Goal: Transaction & Acquisition: Purchase product/service

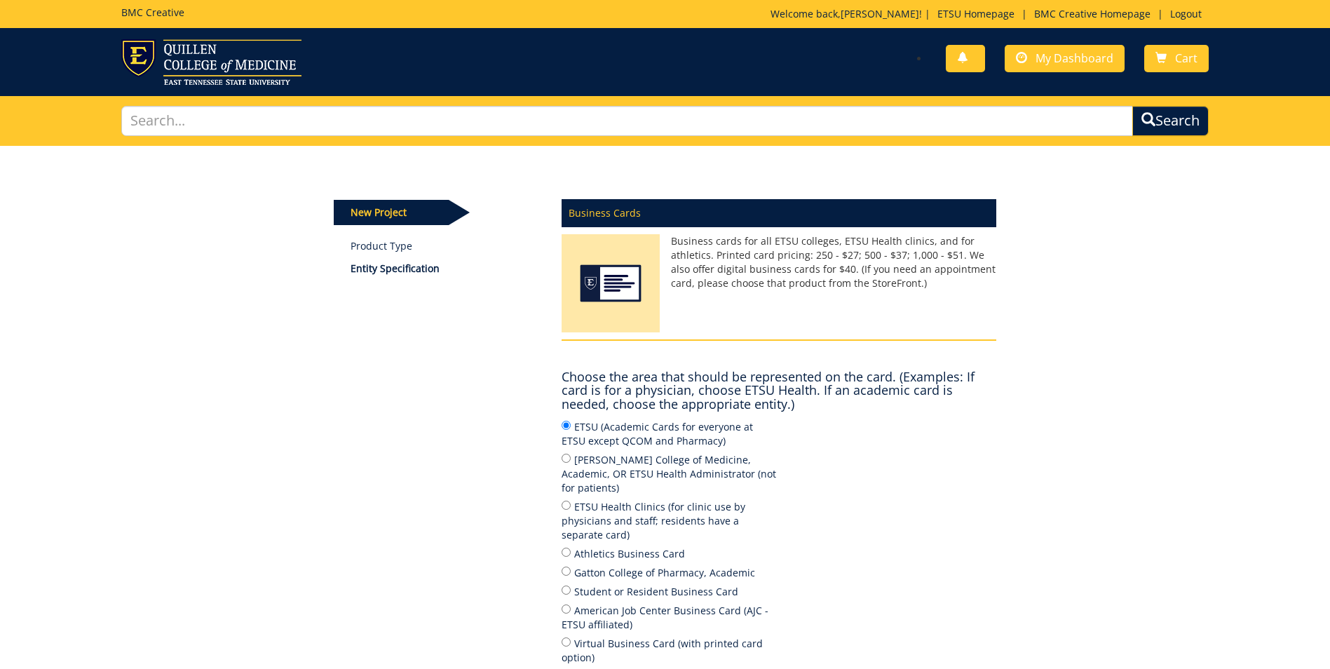
scroll to position [238, 0]
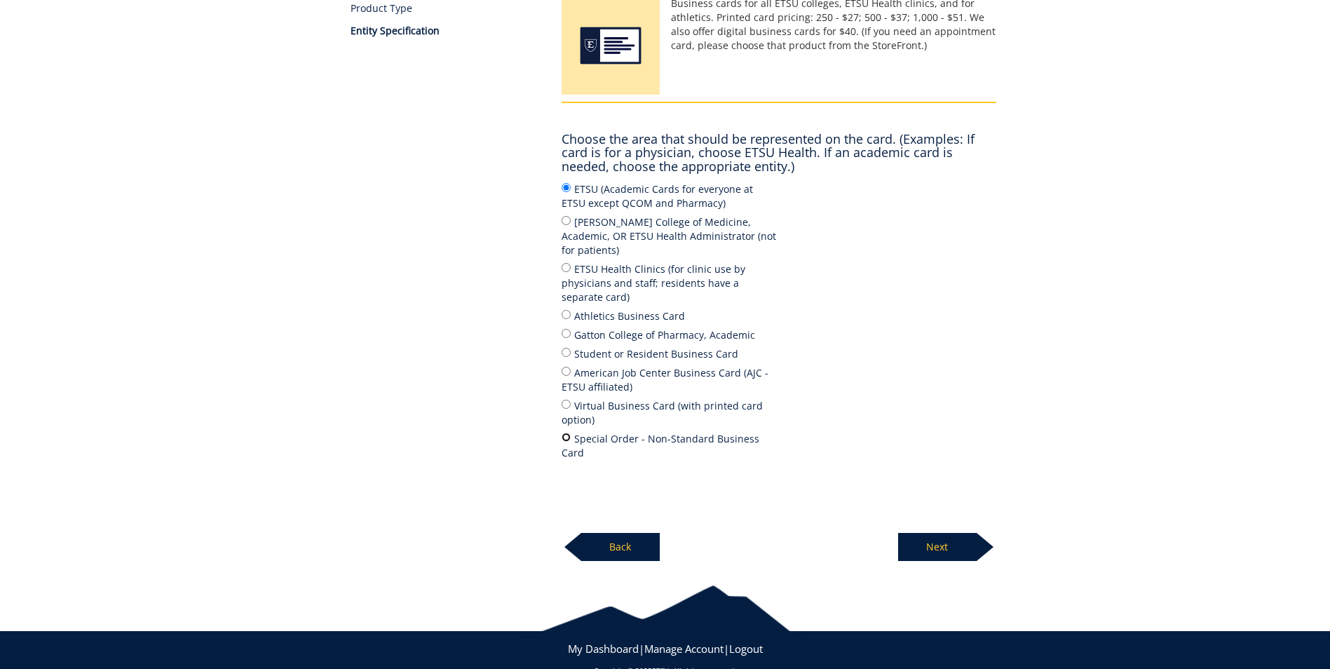
click at [566, 432] on input "Special Order - Non-Standard Business Card" at bounding box center [565, 436] width 9 height 9
radio input "true"
click at [959, 533] on p "Next" at bounding box center [937, 547] width 79 height 28
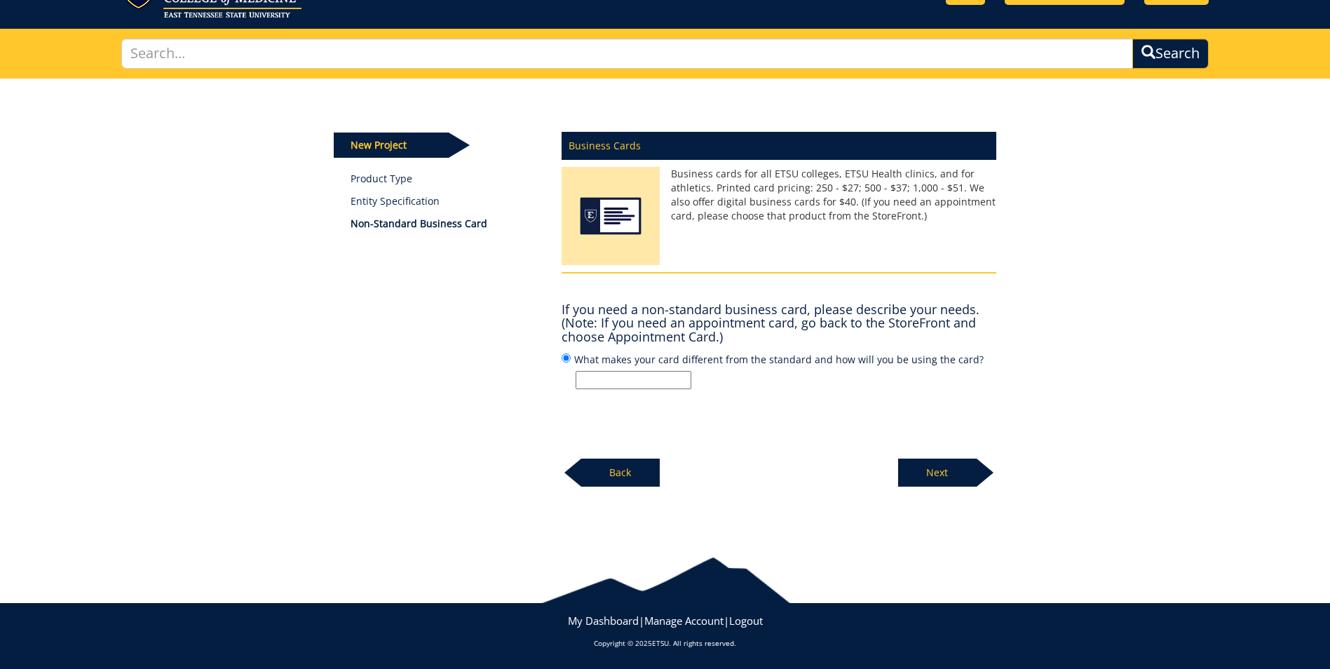
click at [601, 477] on p "Back" at bounding box center [620, 472] width 79 height 28
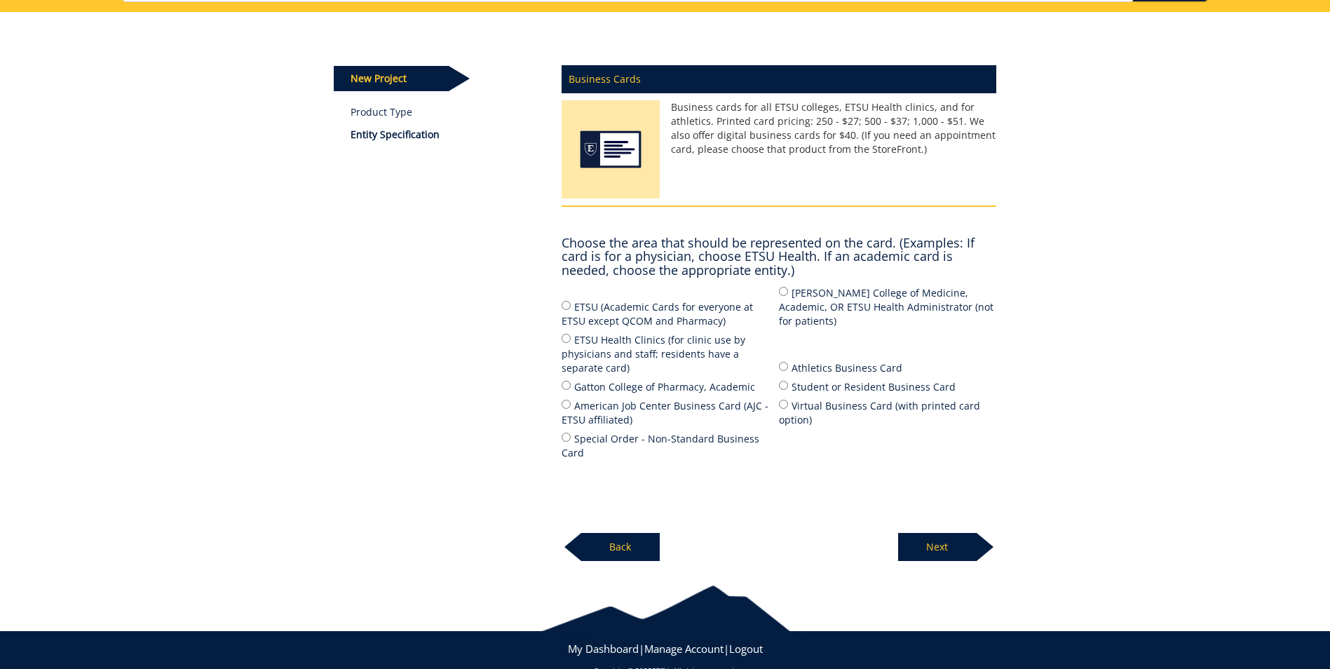
scroll to position [0, 0]
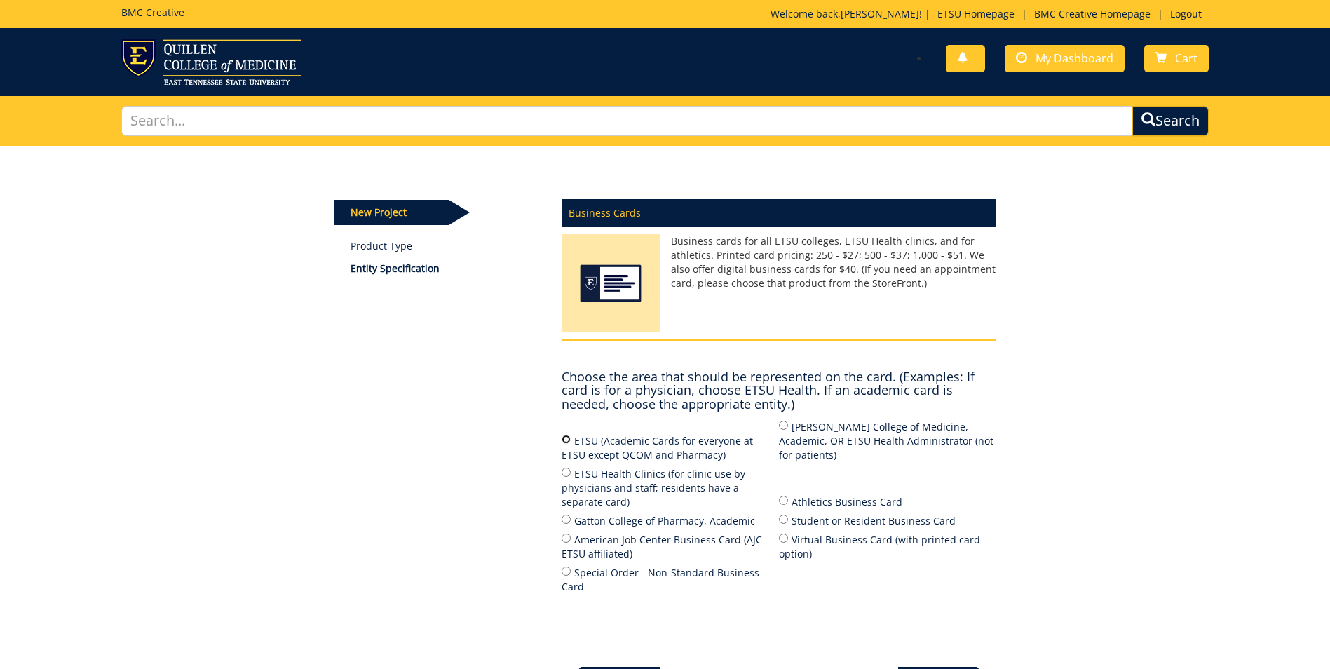
click at [564, 435] on input "ETSU (Academic Cards for everyone at ETSU except QCOM and Pharmacy)" at bounding box center [565, 439] width 9 height 9
radio input "true"
click at [941, 667] on p "Next" at bounding box center [937, 681] width 79 height 28
click at [562, 566] on input "Special Order - Non-Standard Business Card" at bounding box center [565, 570] width 9 height 9
radio input "true"
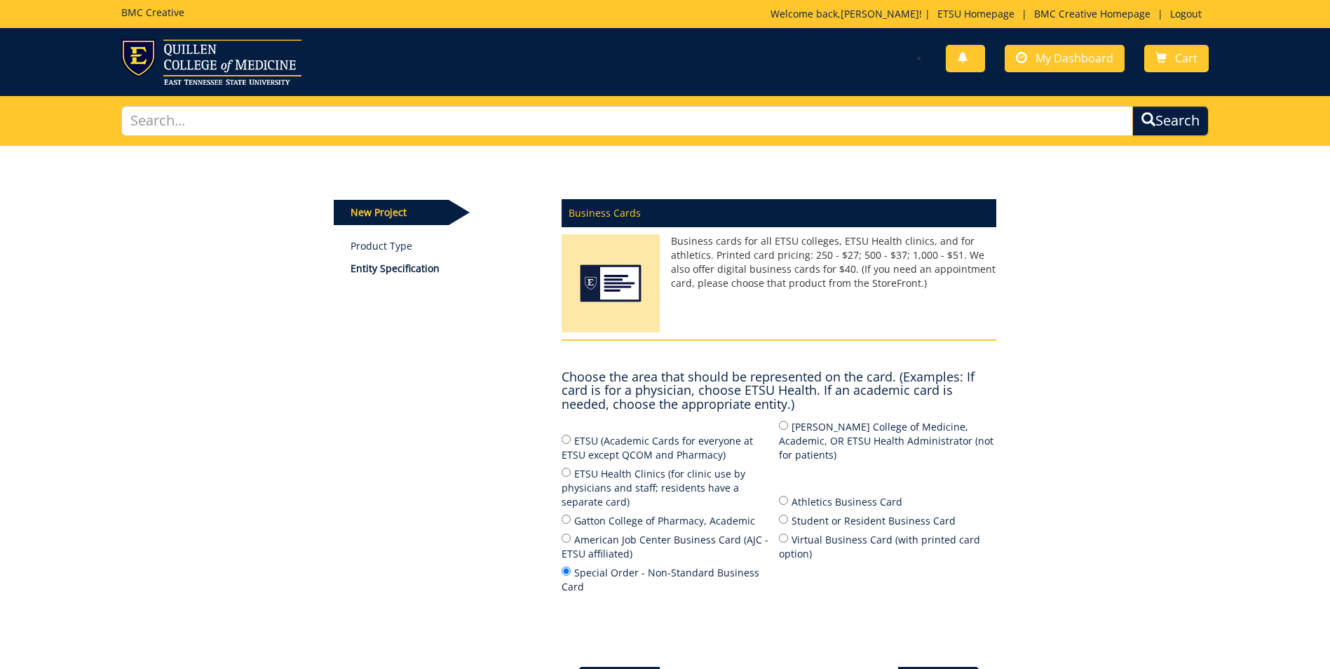
click at [957, 667] on p "Next" at bounding box center [937, 681] width 79 height 28
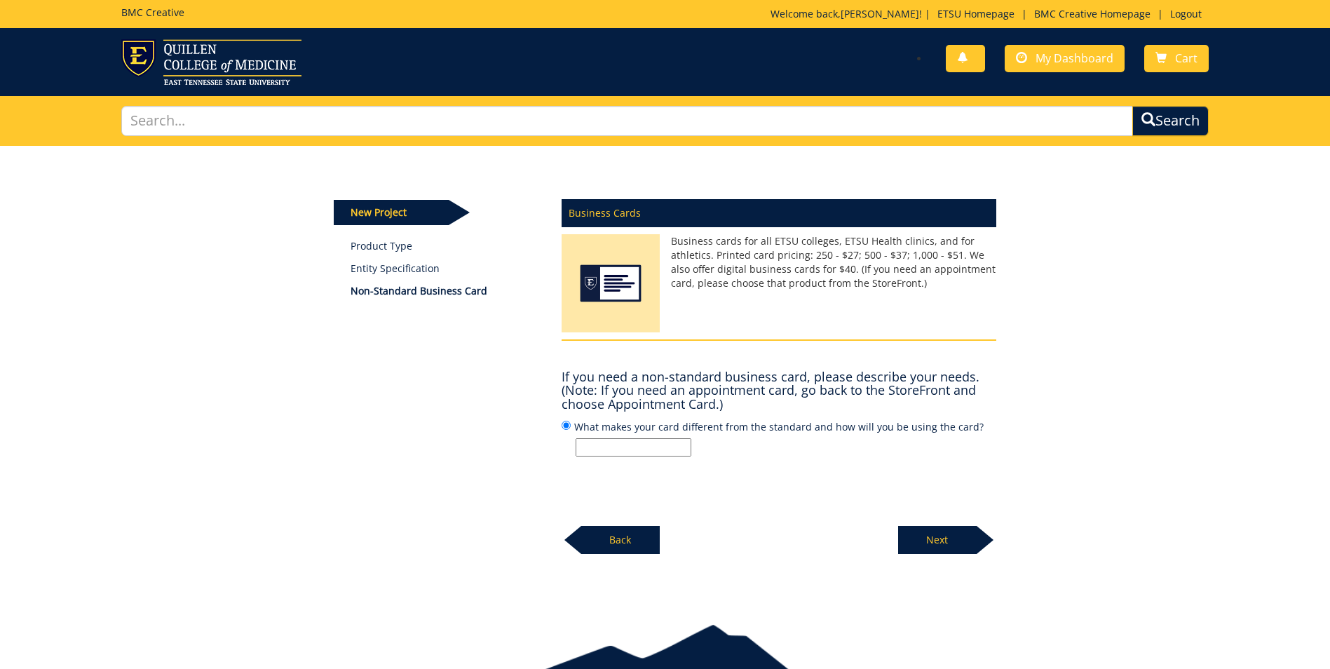
click at [674, 449] on input "What makes your card different from the standard and how will you be using the …" at bounding box center [633, 447] width 116 height 18
type input "W"
type input "We need a general Office of Student Services (College of Nursing) card."
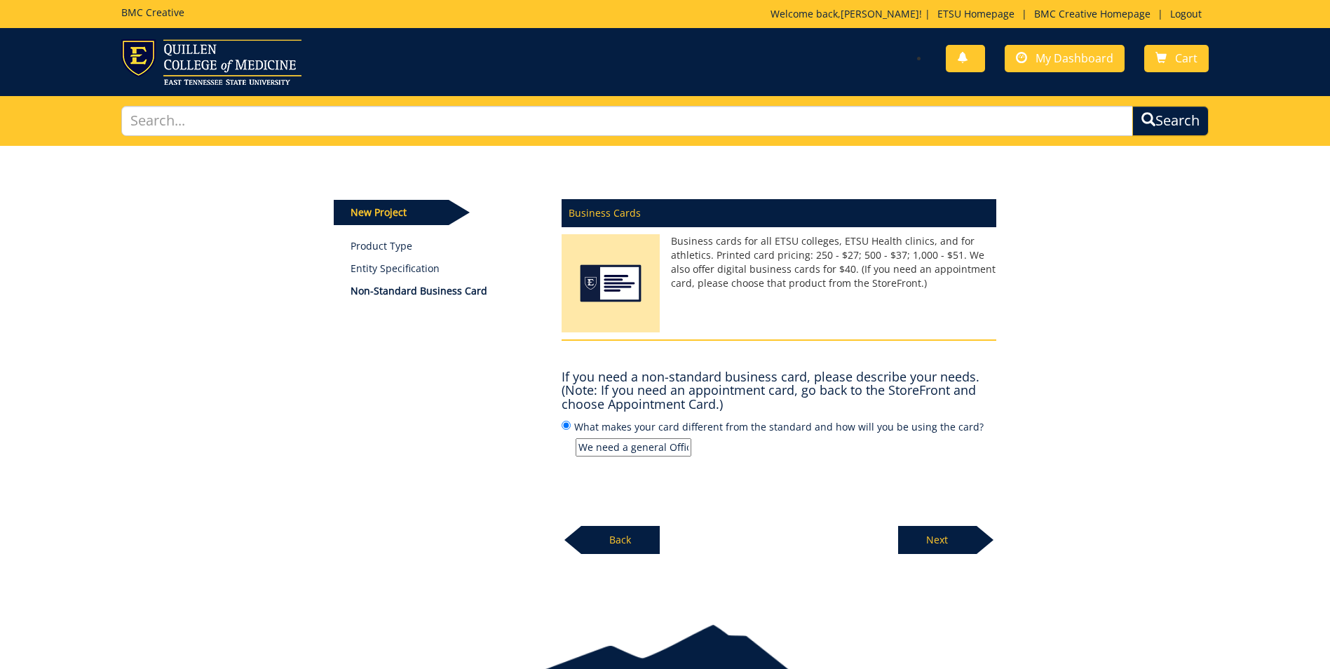
click at [955, 531] on p "Next" at bounding box center [937, 540] width 79 height 28
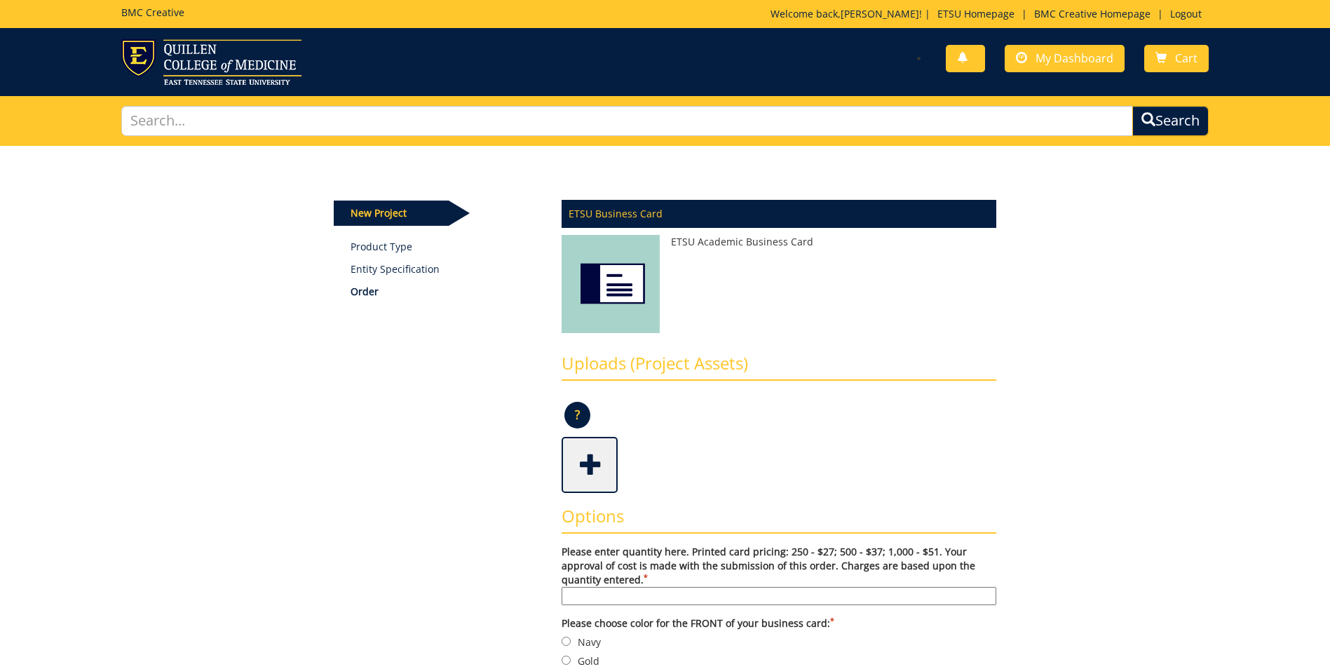
scroll to position [280, 0]
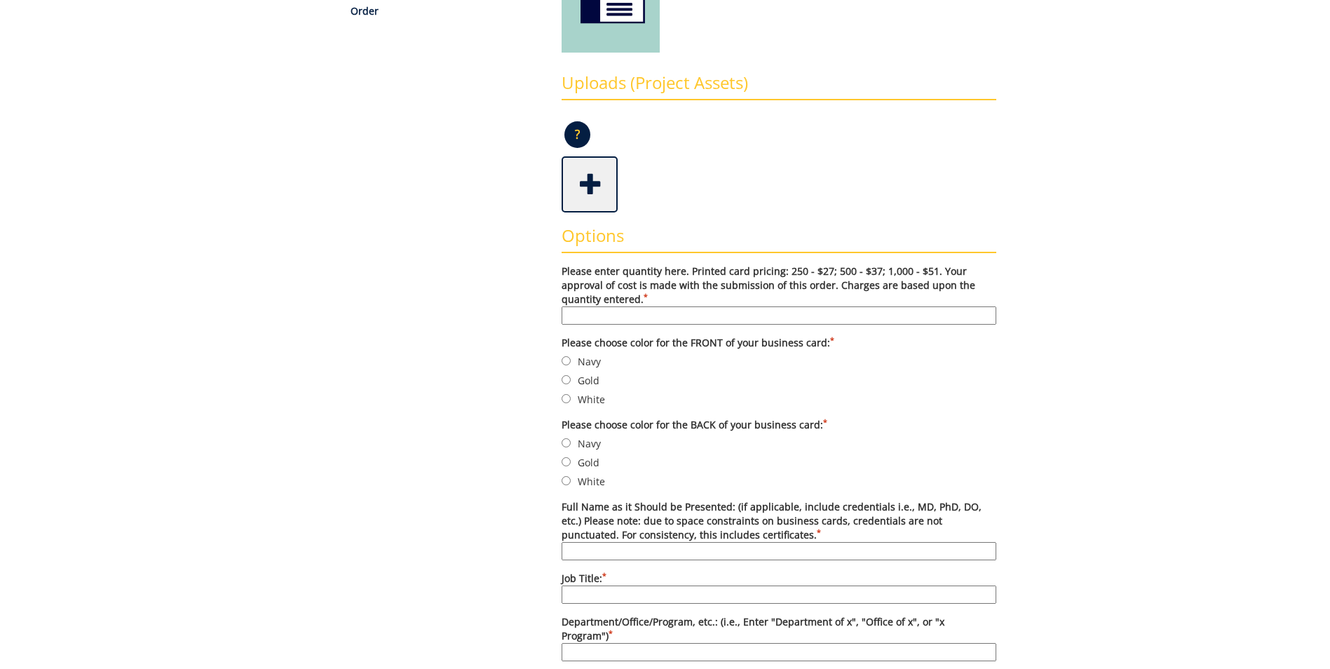
click at [724, 316] on input "Please enter quantity here. Printed card pricing: 250 - $27; 500 - $37; 1,000 -…" at bounding box center [778, 315] width 435 height 18
type input "500"
click at [566, 360] on input "Navy" at bounding box center [565, 360] width 9 height 9
radio input "true"
click at [566, 445] on input "Navy" at bounding box center [565, 442] width 9 height 9
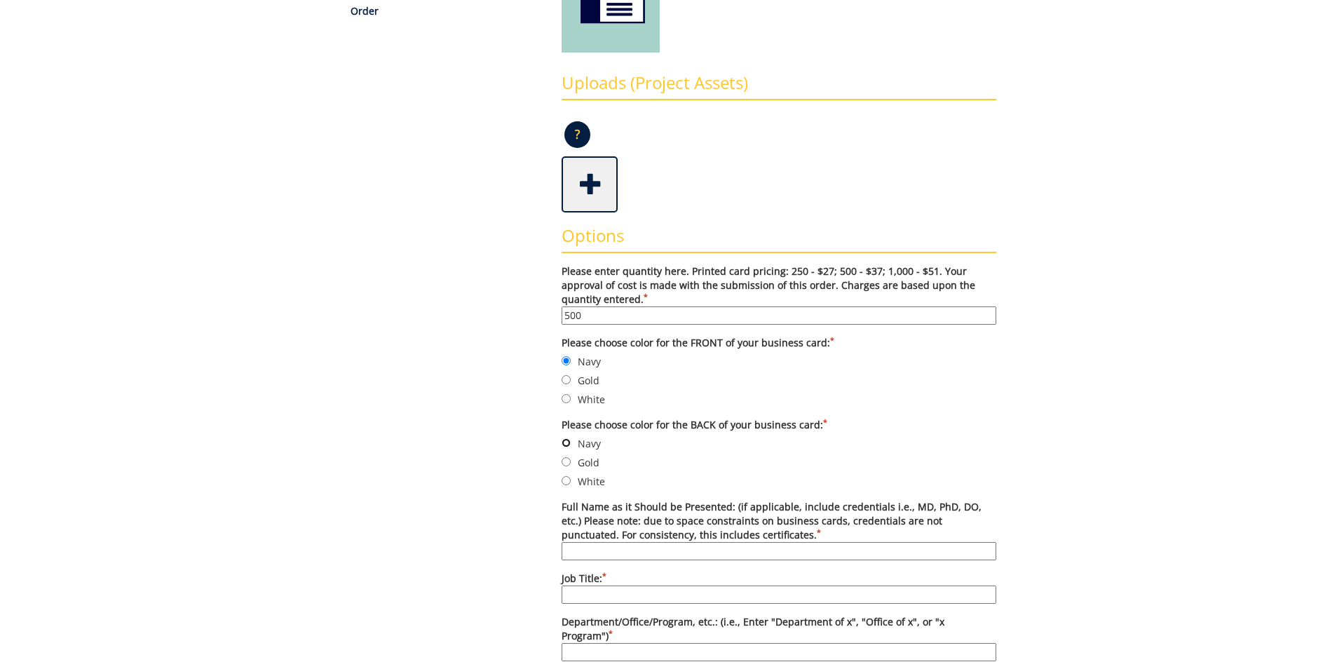
radio input "true"
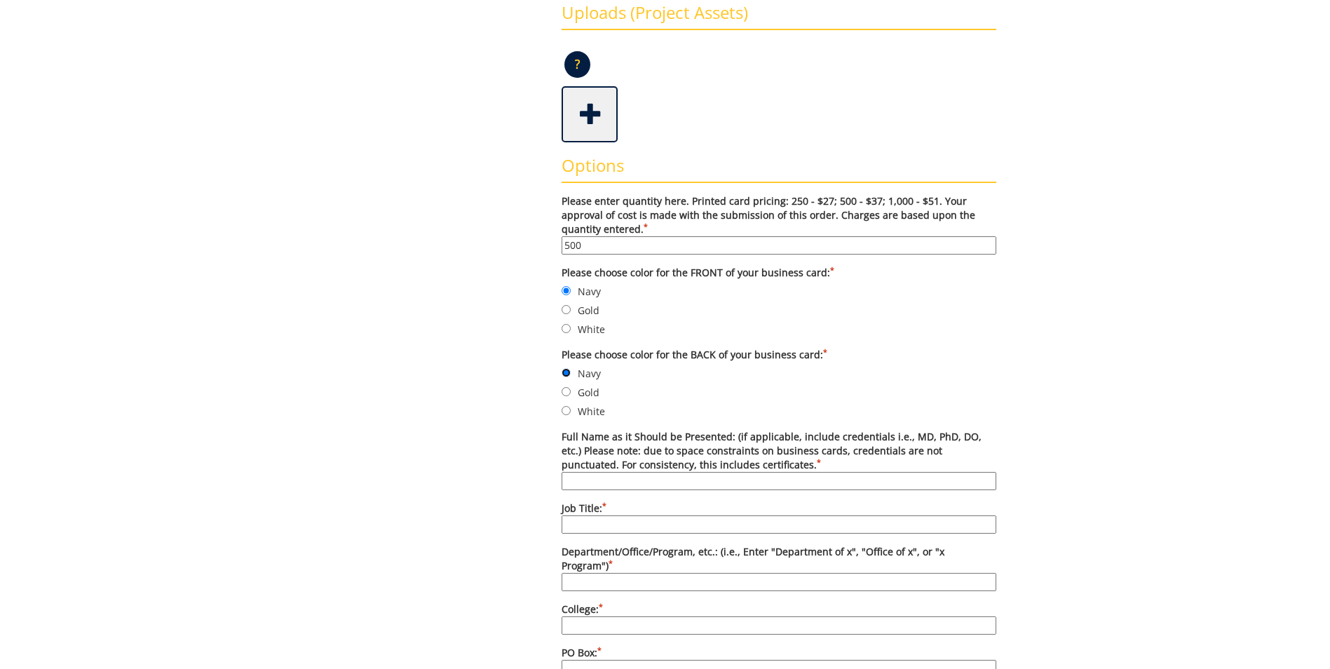
scroll to position [421, 0]
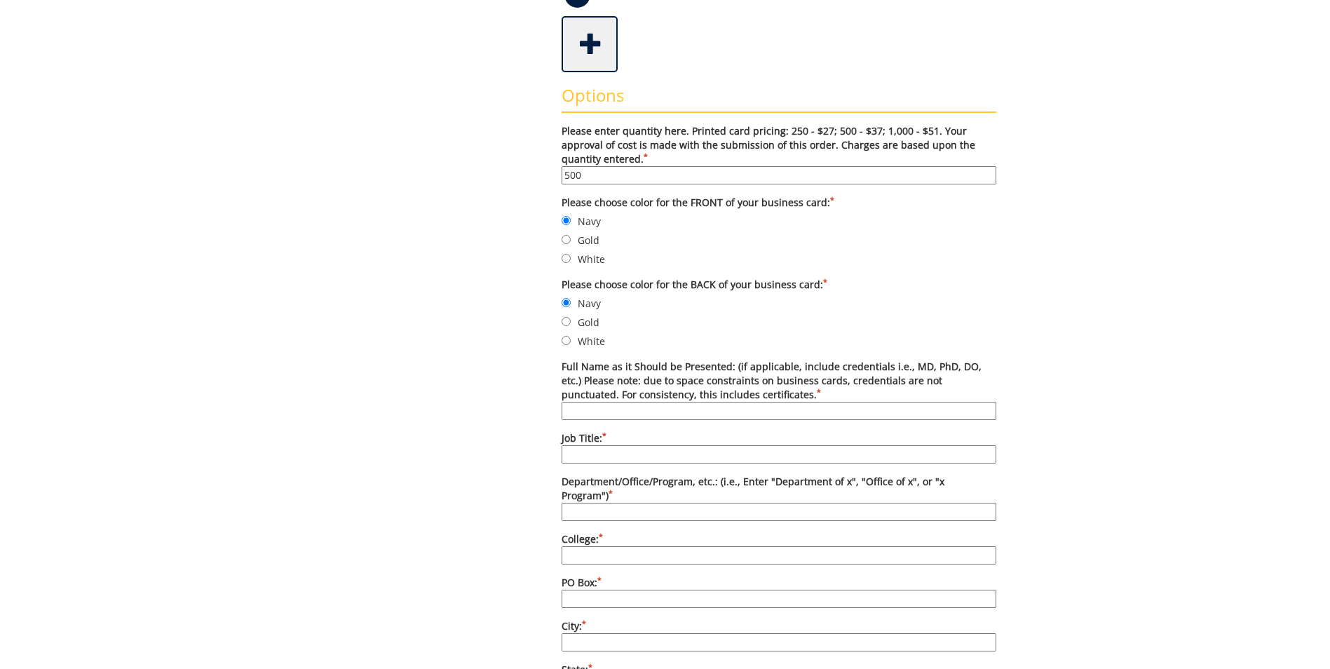
click at [637, 412] on input "Full Name as it Should be Presented: (if applicable, include credentials i.e., …" at bounding box center [778, 411] width 435 height 18
type input "Office of Student Services"
click at [782, 457] on input "Job Title: *" at bounding box center [778, 454] width 435 height 18
type input "College of Nursing"
click at [672, 589] on input "PO Box: *" at bounding box center [778, 598] width 435 height 18
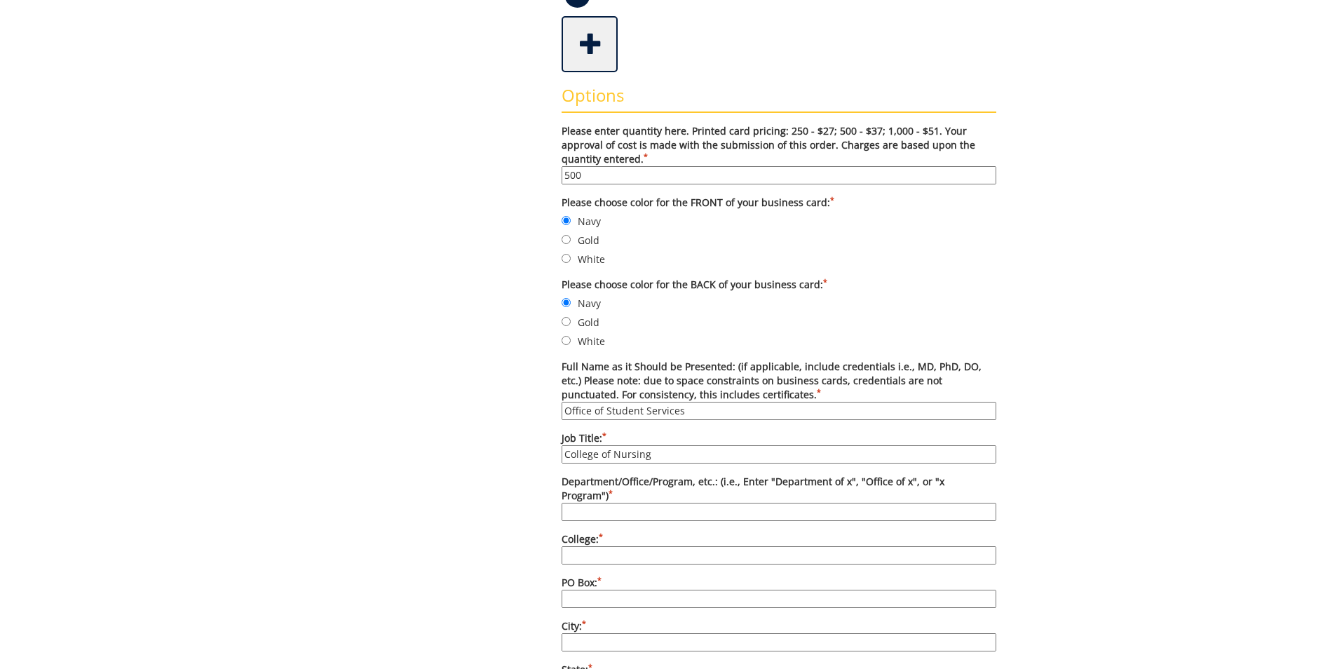
type input "70664"
type input "Office of Student Services"
type input "College of Nursing"
type input "[GEOGRAPHIC_DATA]"
type input "TN"
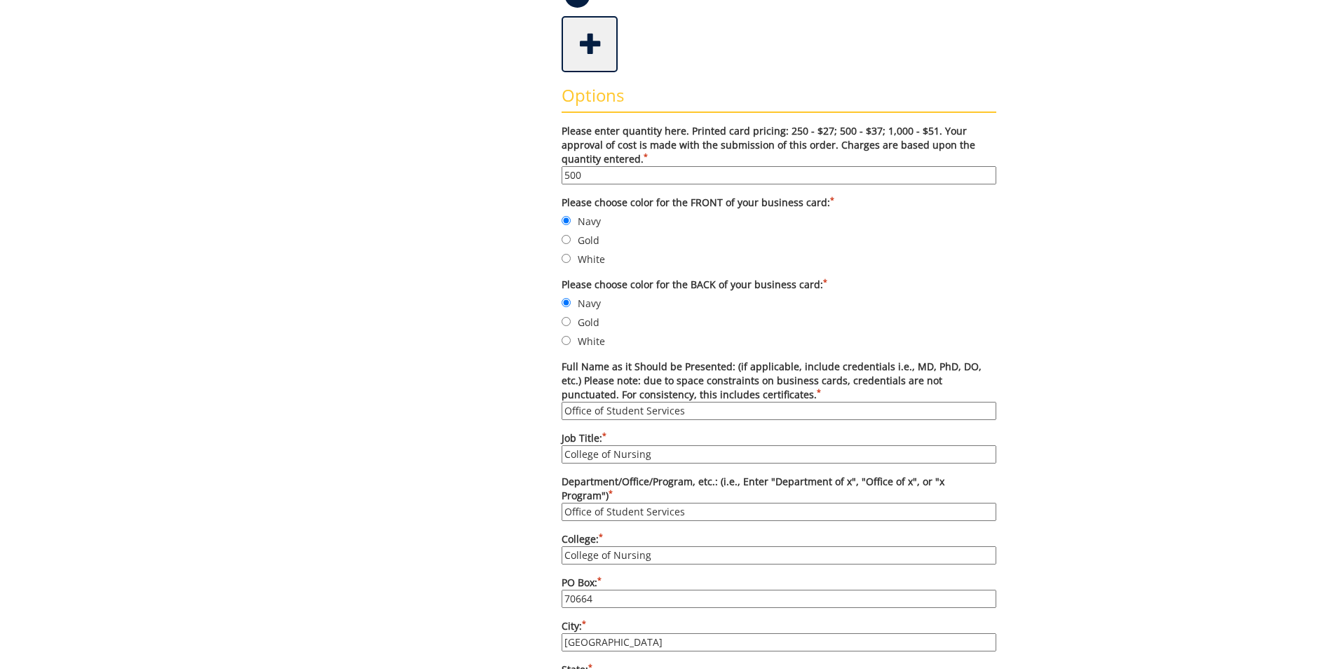
type input "37614"
type input "[PHONE_NUMBER]"
type input "[EMAIL_ADDRESS][DOMAIN_NAME]"
type input "[DOMAIN_NAME][URL]"
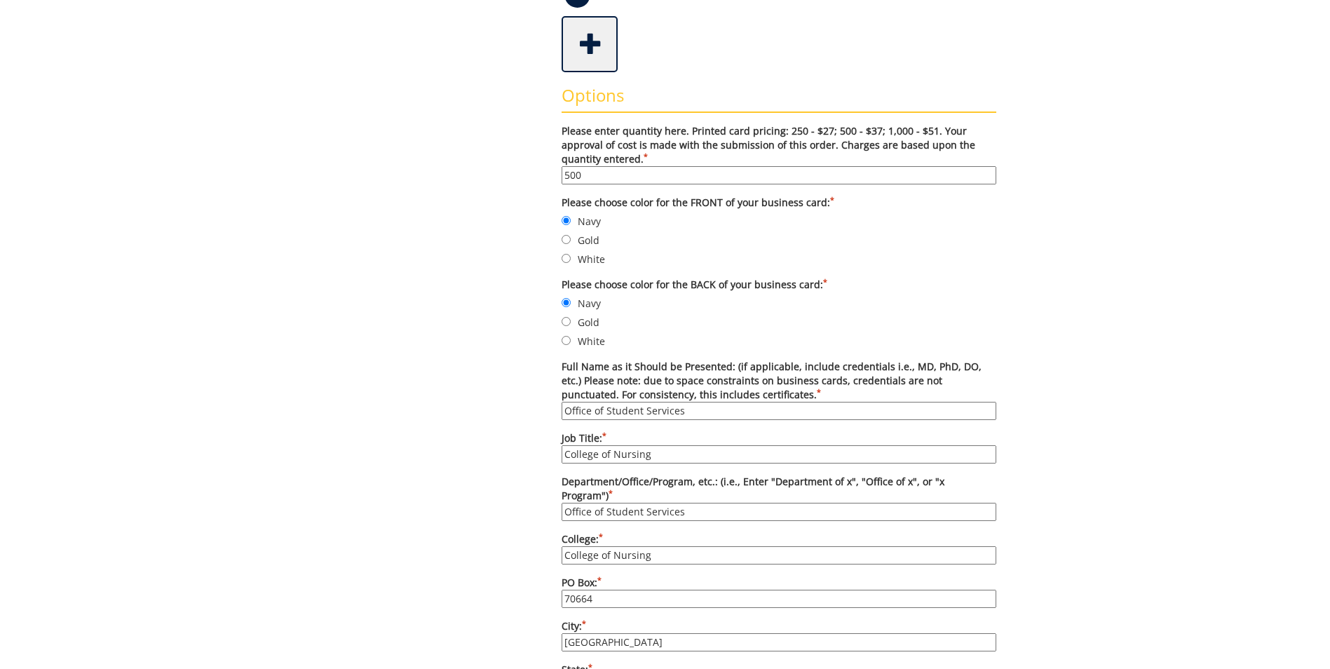
drag, startPoint x: 670, startPoint y: 540, endPoint x: 529, endPoint y: 548, distance: 141.8
click at [529, 548] on div "Some kind of message here. New Project Product Type Entity Specification Order …" at bounding box center [664, 538] width 683 height 1627
drag, startPoint x: 695, startPoint y: 497, endPoint x: 476, endPoint y: 487, distance: 218.9
click at [476, 487] on div "Some kind of message here. New Project Product Type Entity Specification Order …" at bounding box center [664, 547] width 683 height 1644
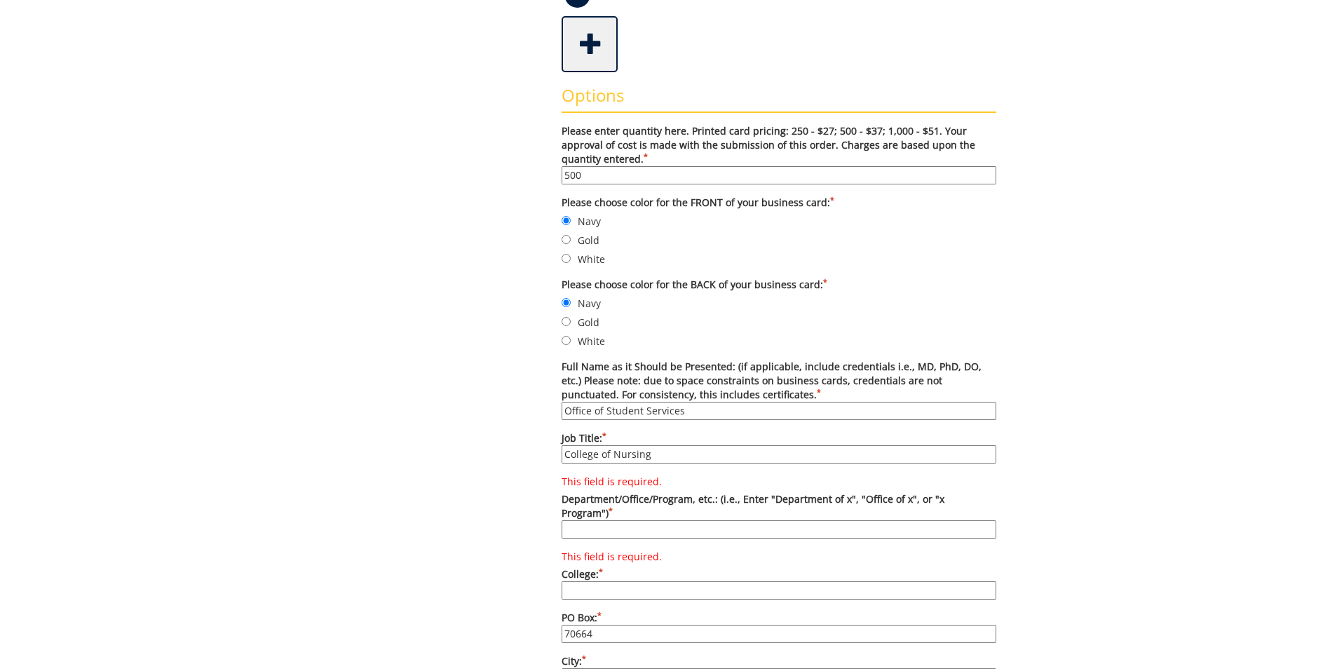
click at [1201, 452] on div "Some kind of message here. New Project Product Type Entity Specification Order …" at bounding box center [665, 556] width 1330 height 1662
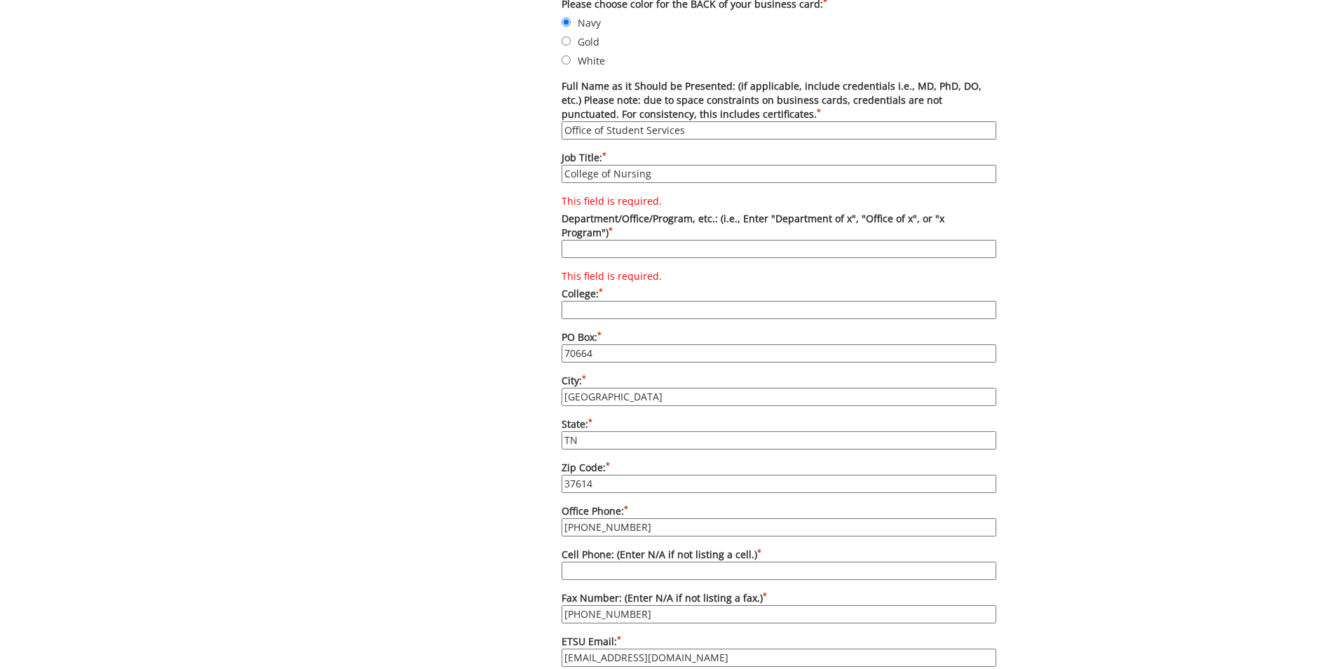
scroll to position [771, 0]
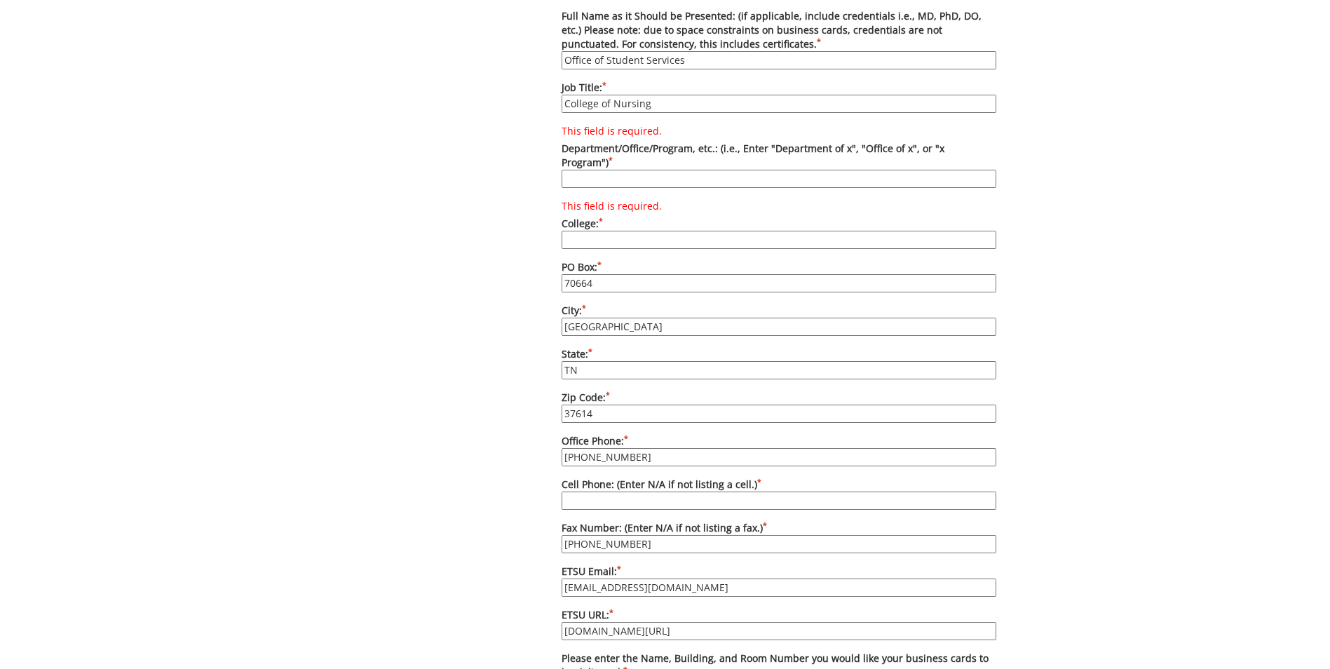
drag, startPoint x: 639, startPoint y: 443, endPoint x: 510, endPoint y: 442, distance: 129.7
click at [510, 442] on div "Some kind of message here. New Project Product Type Entity Specification Order …" at bounding box center [664, 206] width 683 height 1662
type input "4"
click at [536, 425] on div "Some kind of message here. New Project Product Type Entity Specification Order …" at bounding box center [664, 206] width 683 height 1662
click at [641, 404] on input "37614" at bounding box center [778, 413] width 435 height 18
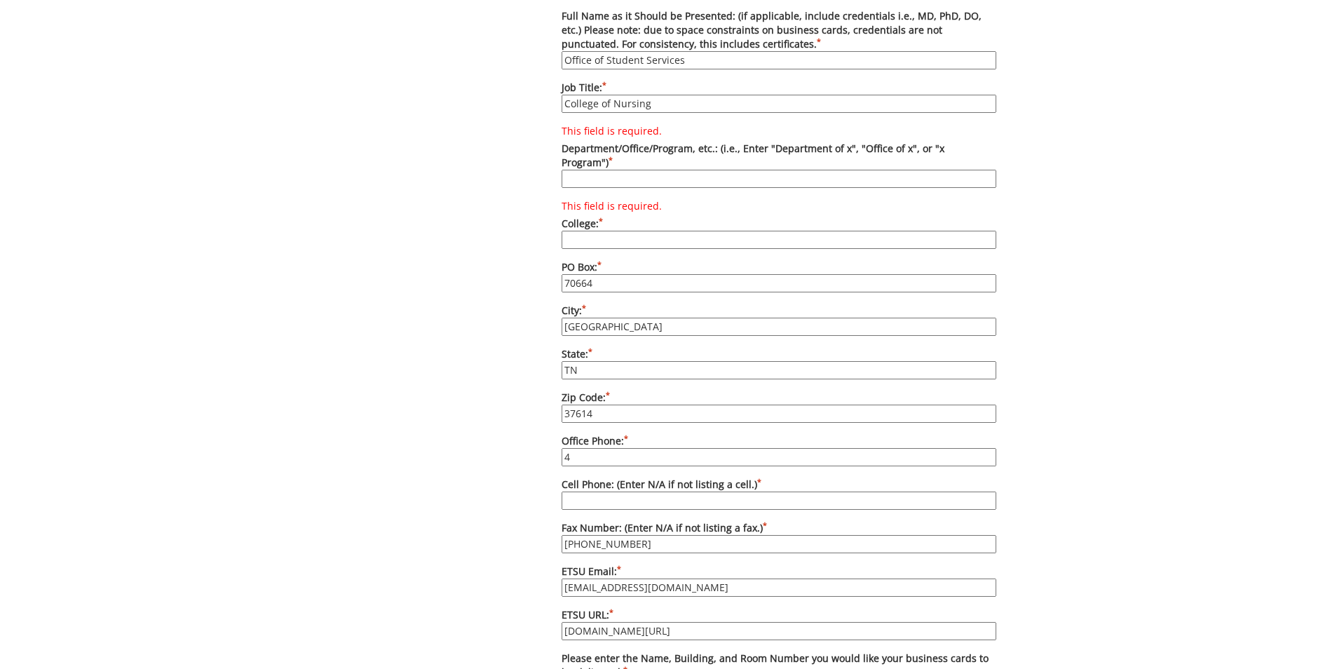
click at [575, 448] on input "4" at bounding box center [778, 457] width 435 height 18
type input "[PHONE_NUMBER]"
click at [500, 483] on div "Some kind of message here. New Project Product Type Entity Specification Order …" at bounding box center [664, 206] width 683 height 1662
drag, startPoint x: 667, startPoint y: 575, endPoint x: 543, endPoint y: 578, distance: 124.1
click at [543, 578] on div "Some kind of message here. New Project Product Type Entity Specification Order …" at bounding box center [664, 206] width 683 height 1662
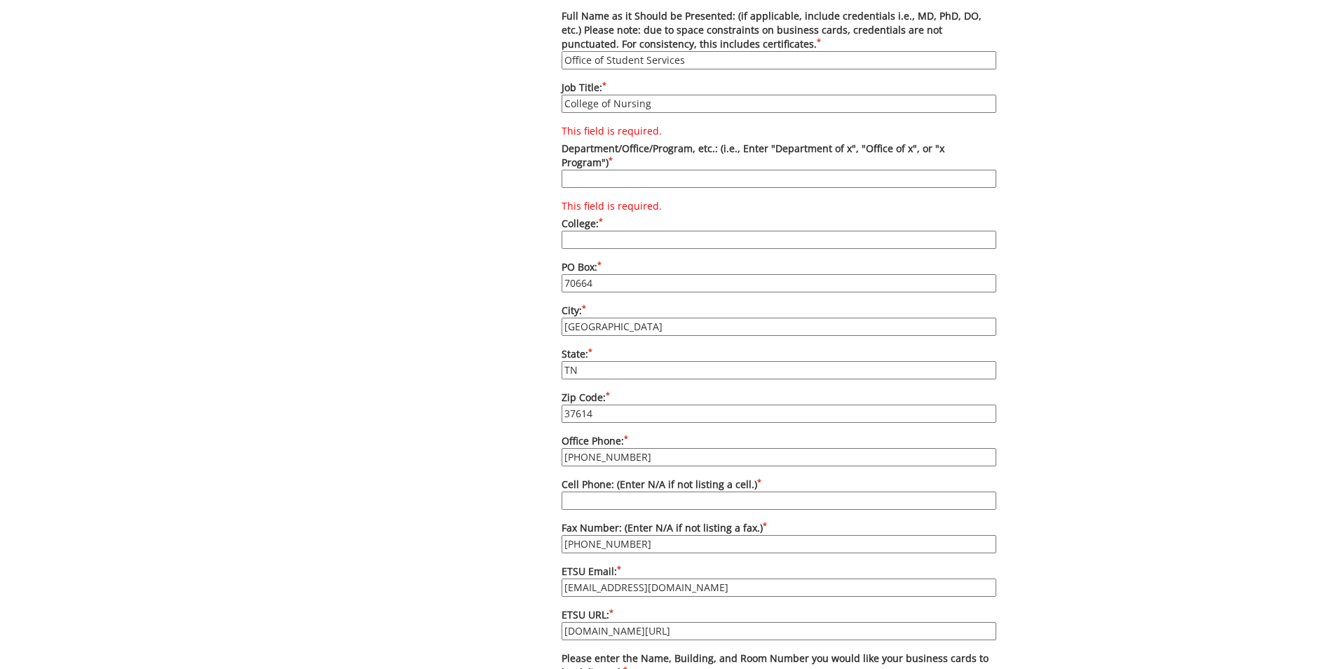
type input "[EMAIL_ADDRESS][DOMAIN_NAME]"
click at [501, 578] on div "Some kind of message here. New Project Product Type Entity Specification Order …" at bounding box center [664, 206] width 683 height 1662
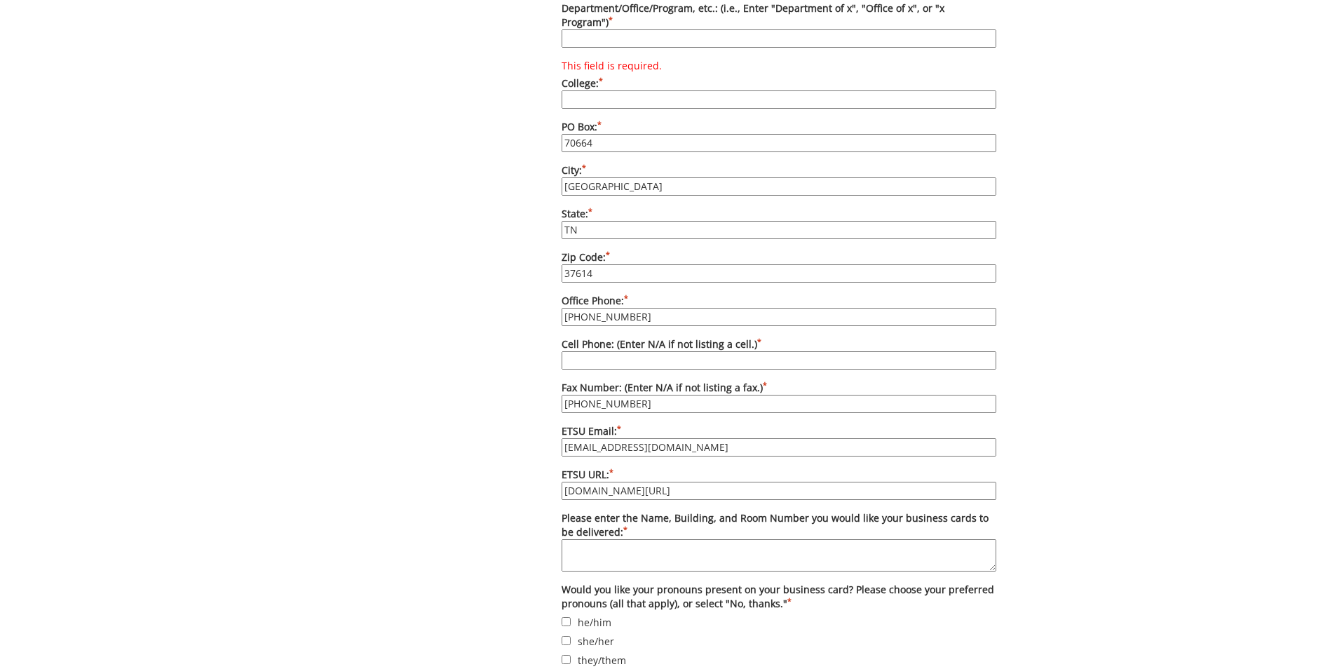
scroll to position [1121, 0]
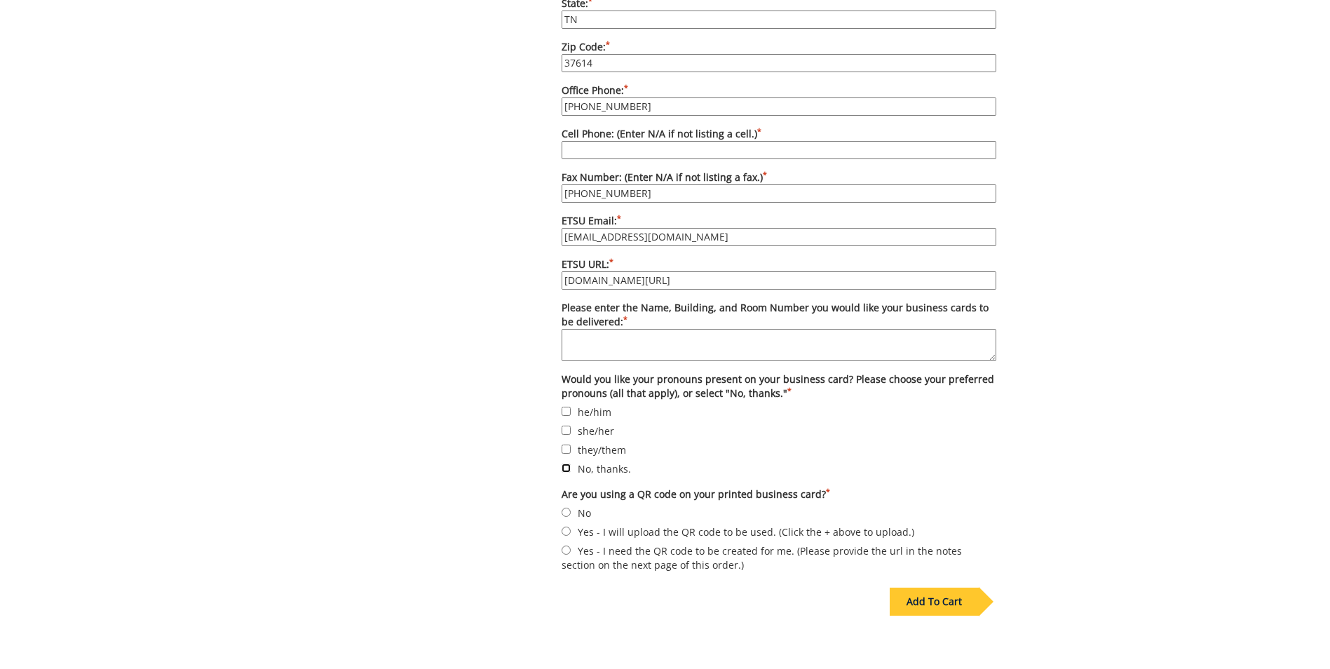
click at [565, 463] on input "No, thanks." at bounding box center [565, 467] width 9 height 9
checkbox input "true"
click at [567, 507] on input "No" at bounding box center [565, 511] width 9 height 9
radio input "true"
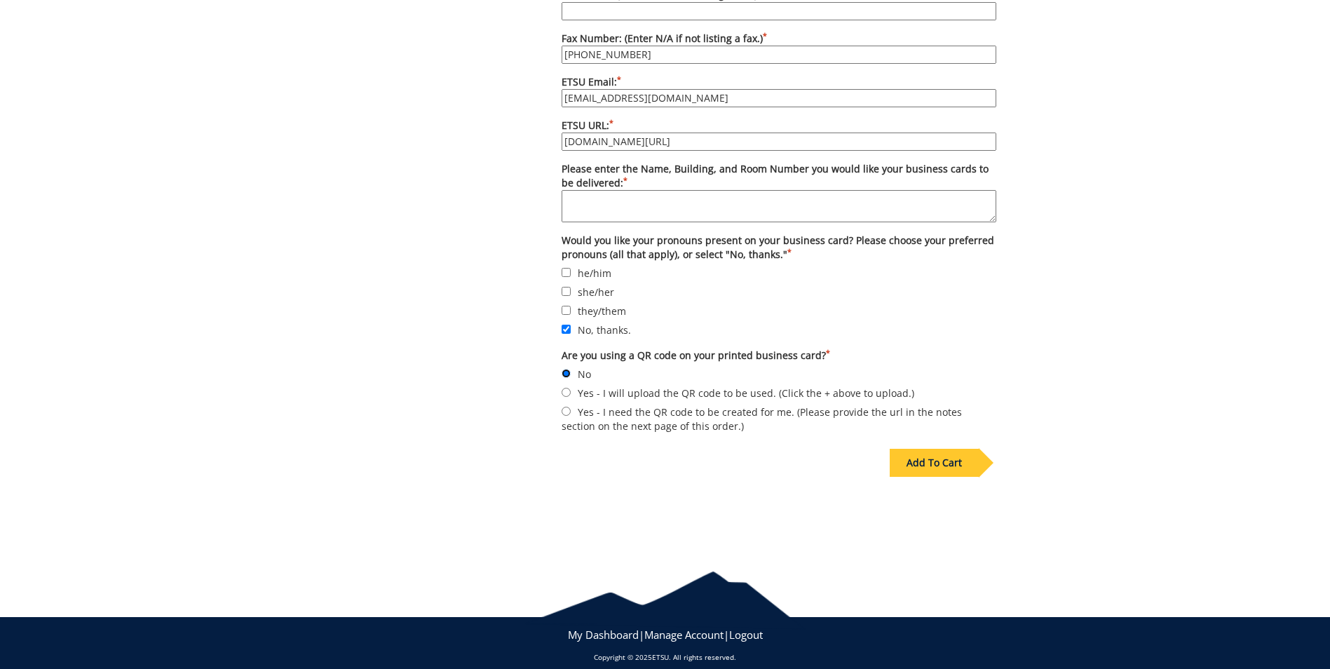
scroll to position [980, 0]
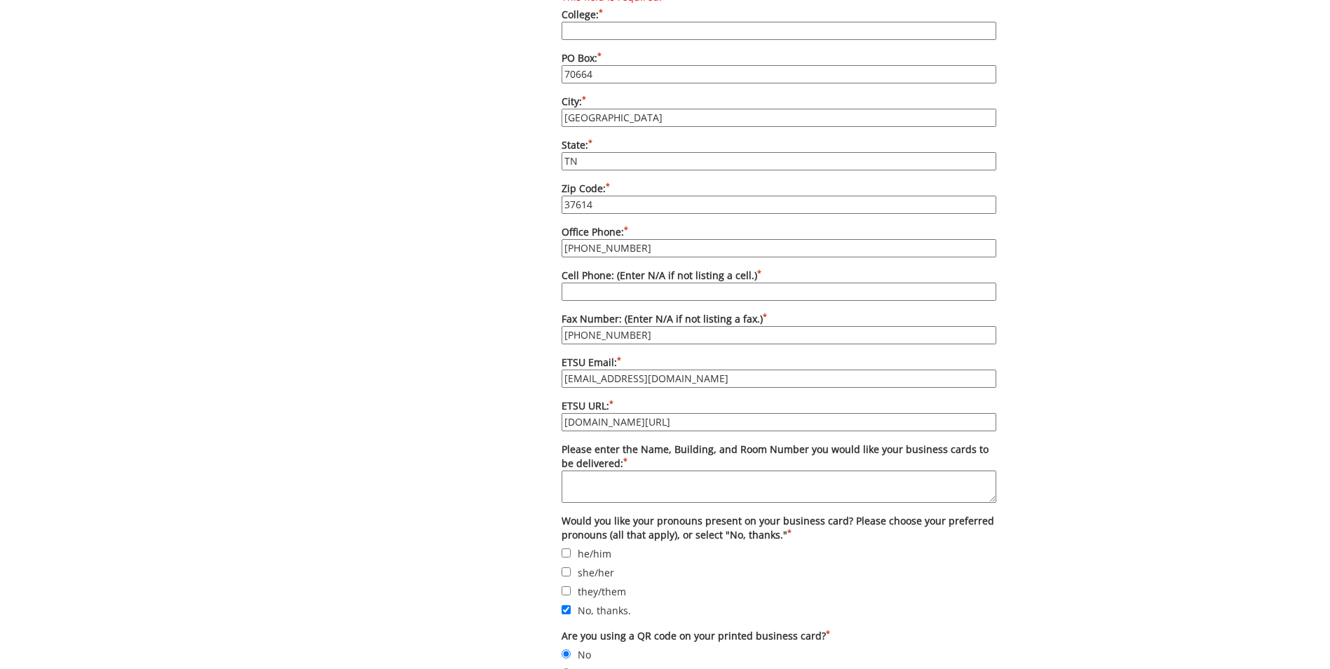
click at [641, 475] on textarea "Please enter the Name, Building, and Room Number you would like your business c…" at bounding box center [778, 486] width 435 height 32
type textarea "[PERSON_NAME], [PERSON_NAME] [PERSON_NAME]. 2-230"
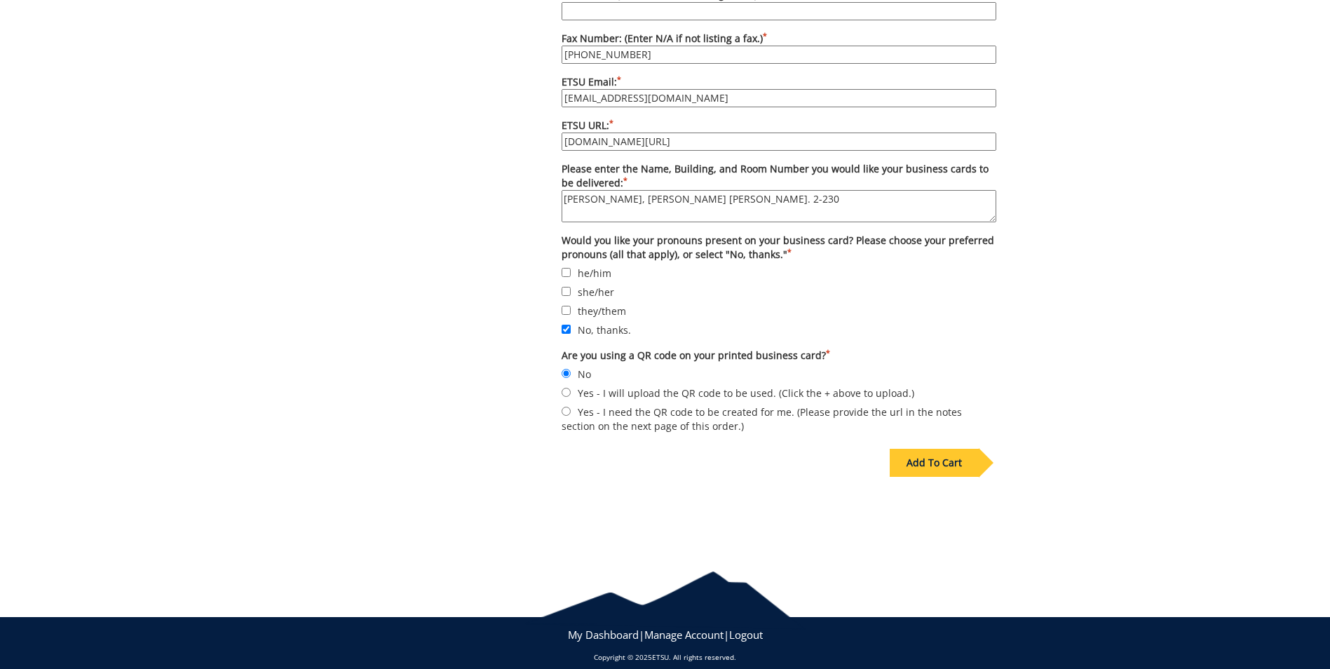
click at [964, 451] on div "Add To Cart" at bounding box center [933, 463] width 89 height 28
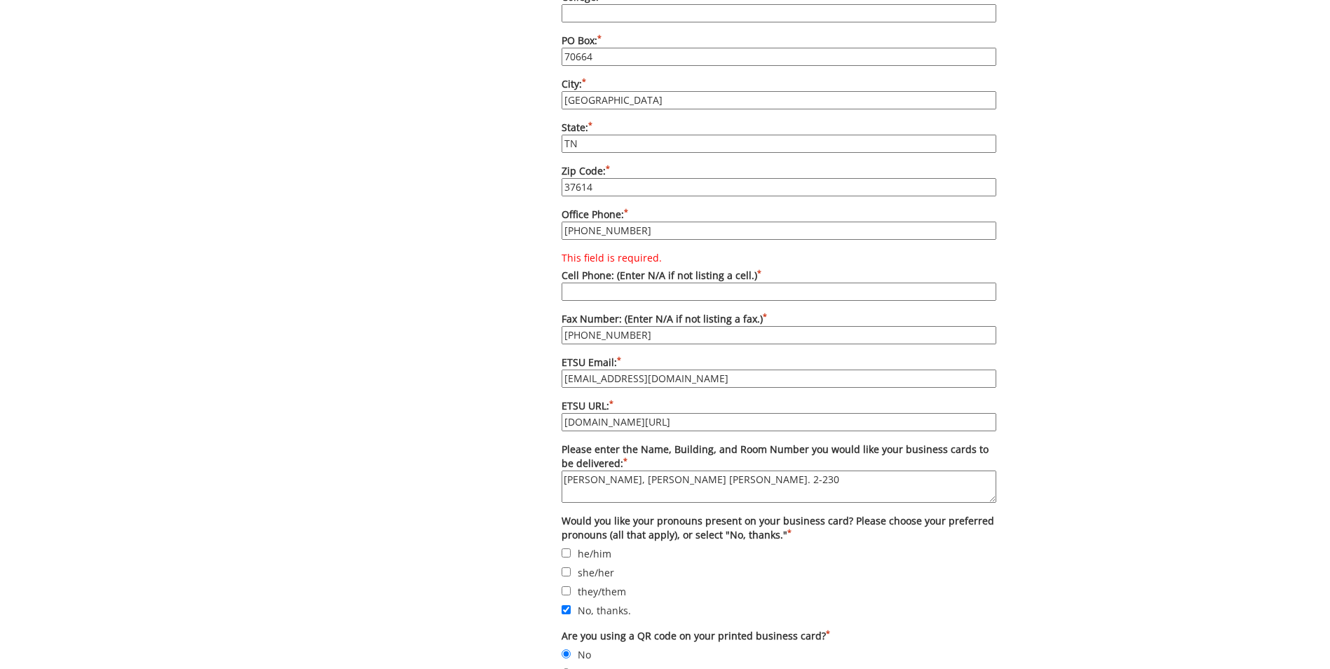
scroll to position [927, 0]
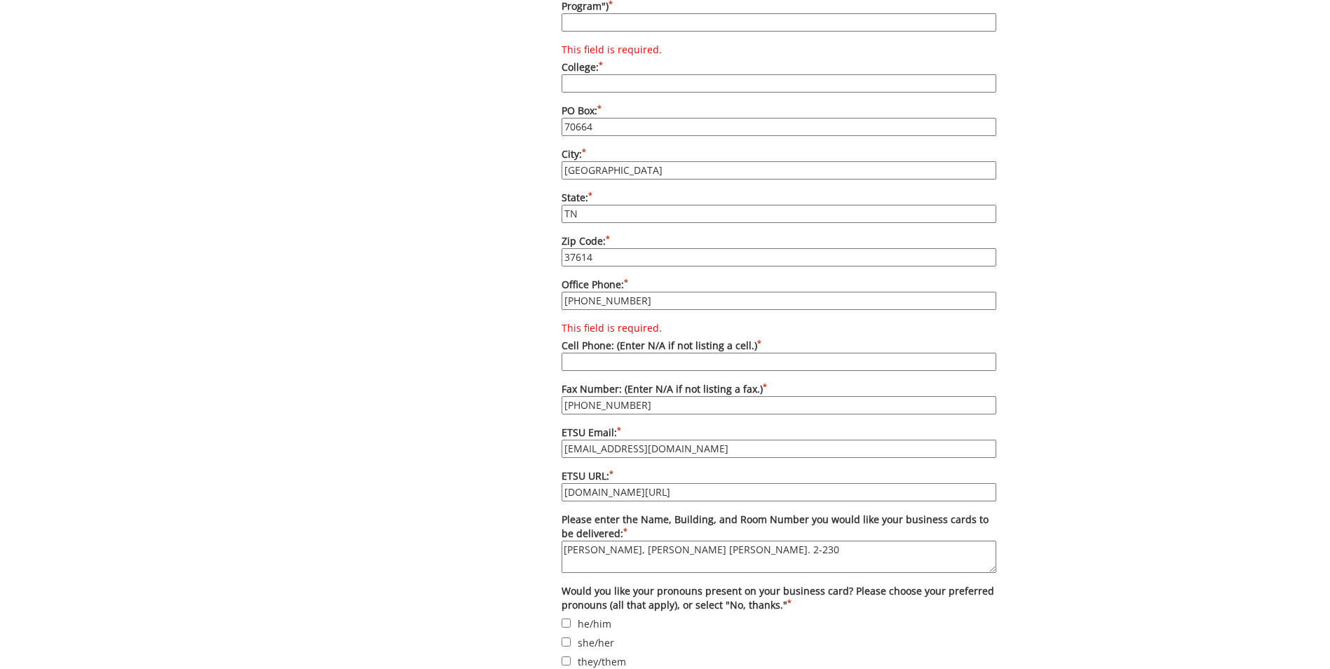
click at [729, 353] on input "This field is required. Cell Phone: (Enter N/A if not listing a cell.) *" at bounding box center [778, 362] width 435 height 18
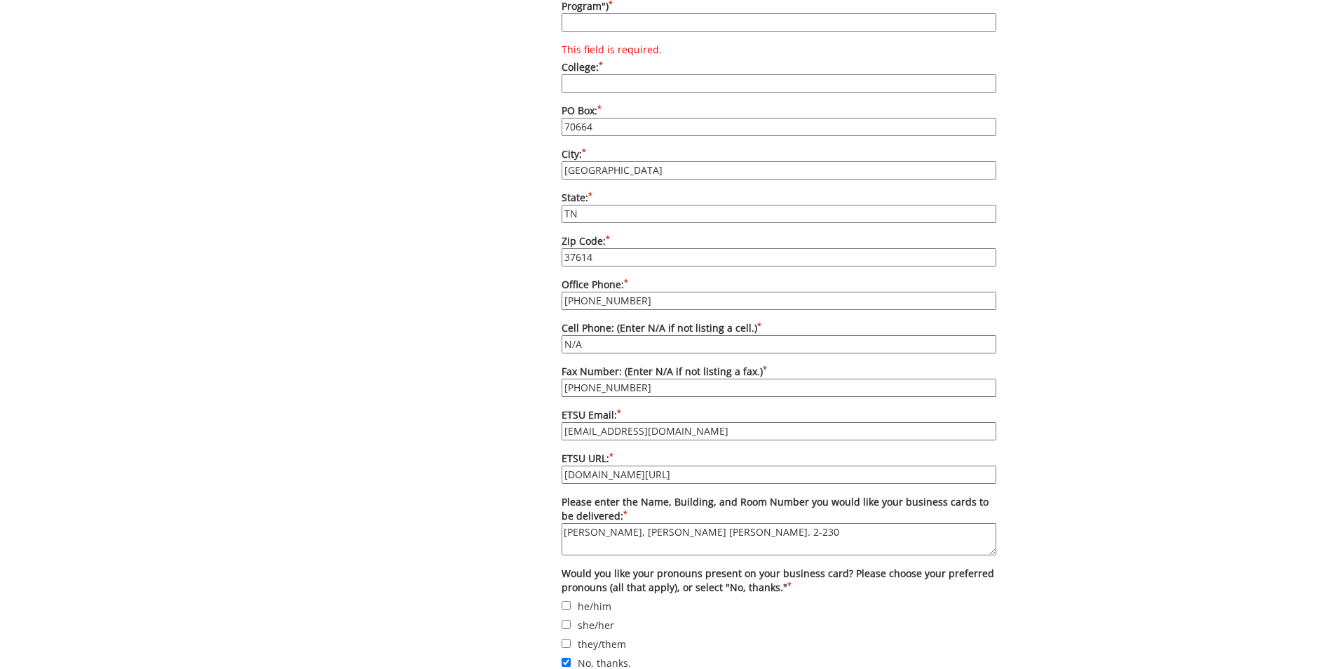
type input "N/A"
click at [1169, 295] on div "Some kind of message here. New Project Product Type Entity Specification Order …" at bounding box center [665, 49] width 1330 height 1662
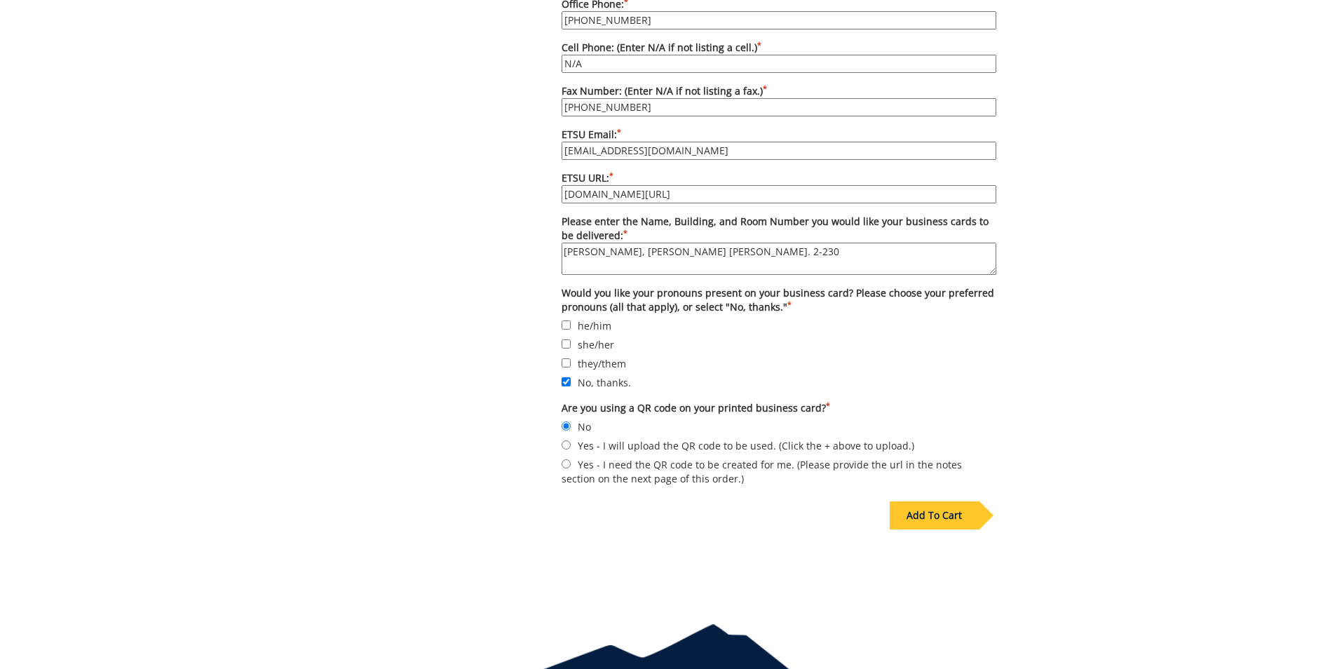
click at [929, 501] on div "Add To Cart" at bounding box center [933, 515] width 89 height 28
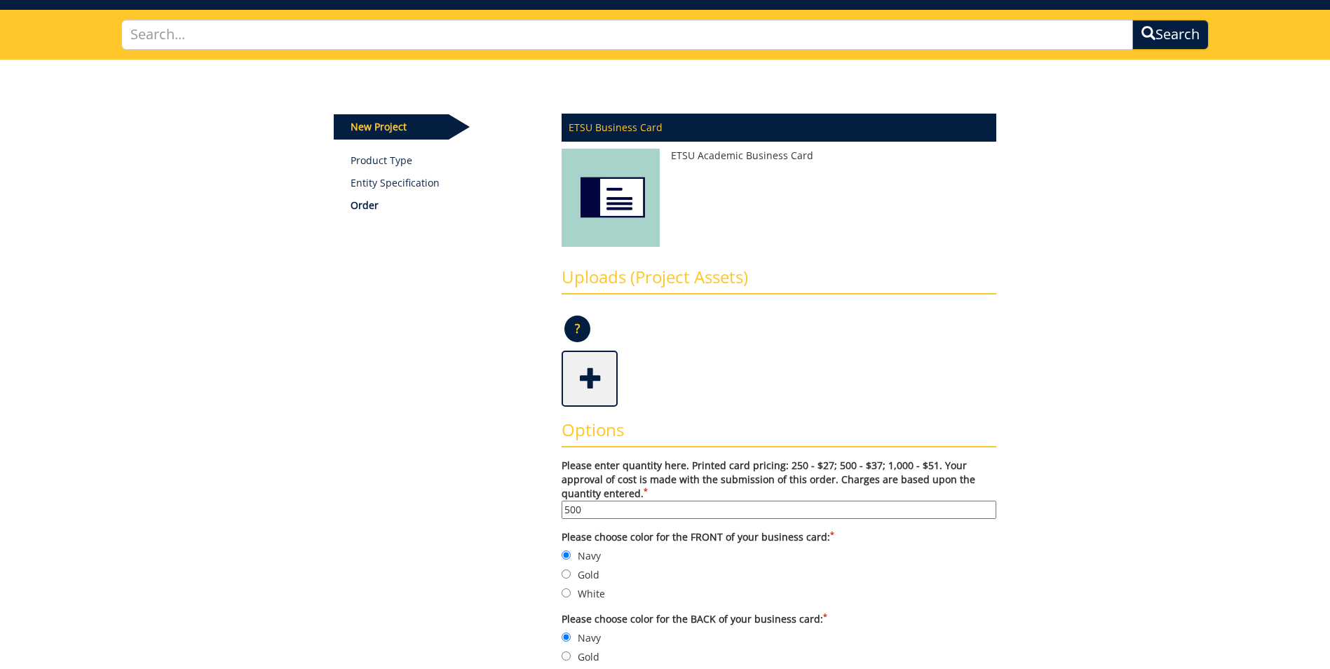
scroll to position [0, 0]
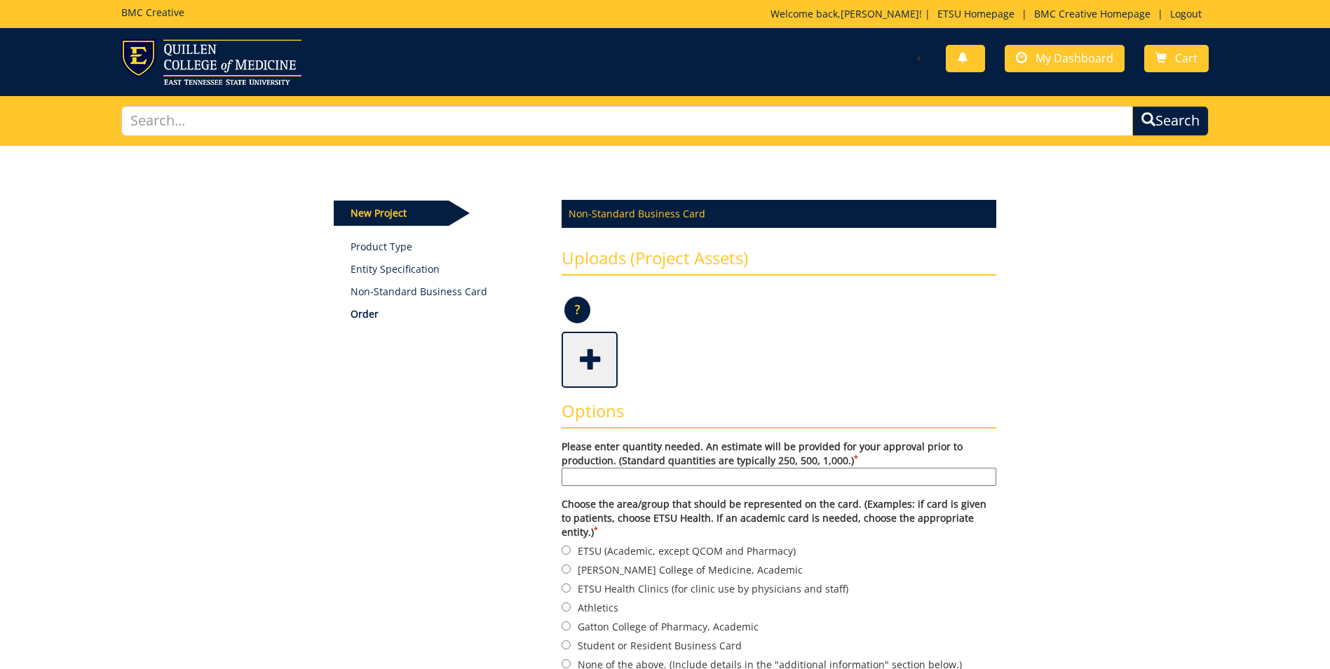
click at [753, 465] on label "Please enter quantity needed. An estimate will be provided for your approval pr…" at bounding box center [778, 462] width 435 height 46
click at [753, 468] on input "Please enter quantity needed. An estimate will be provided for your approval pr…" at bounding box center [778, 477] width 435 height 18
click at [756, 470] on input "Please enter quantity needed. An estimate will be provided for your approval pr…" at bounding box center [778, 477] width 435 height 18
click at [755, 477] on input "Please enter quantity needed. An estimate will be provided for your approval pr…" at bounding box center [778, 477] width 435 height 18
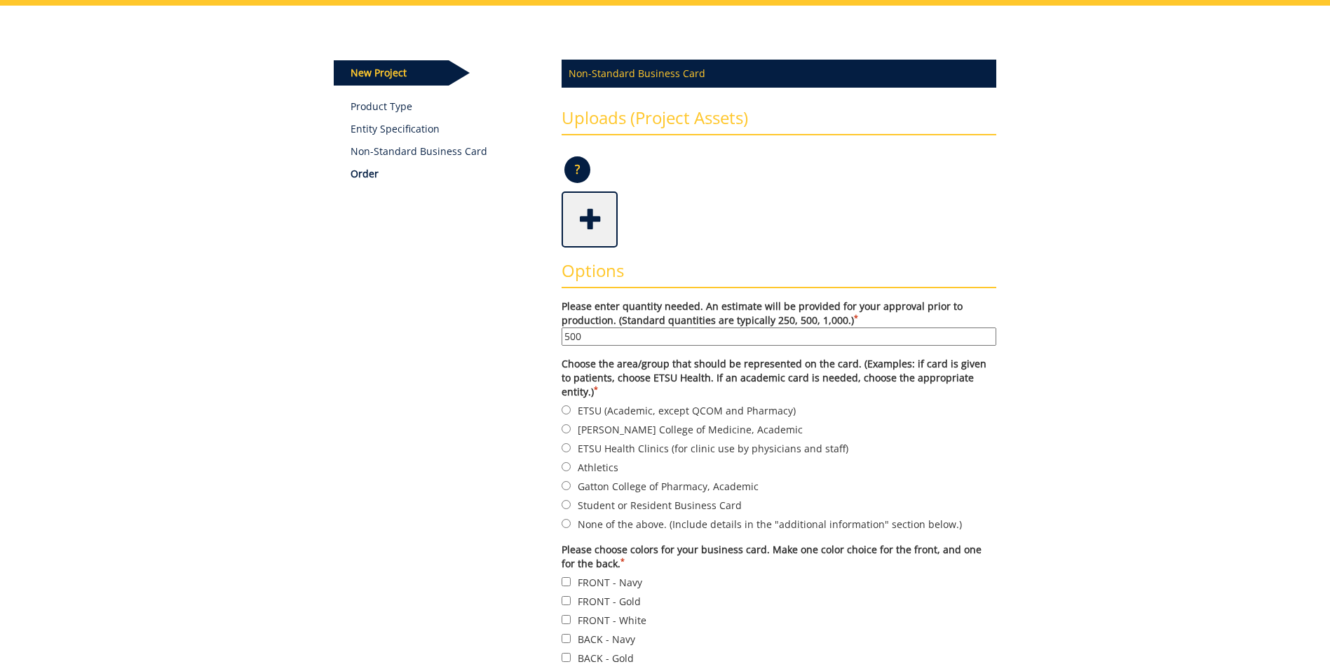
type input "500"
click at [566, 405] on input "ETSU (Academic, except QCOM and Pharmacy)" at bounding box center [565, 409] width 9 height 9
radio input "true"
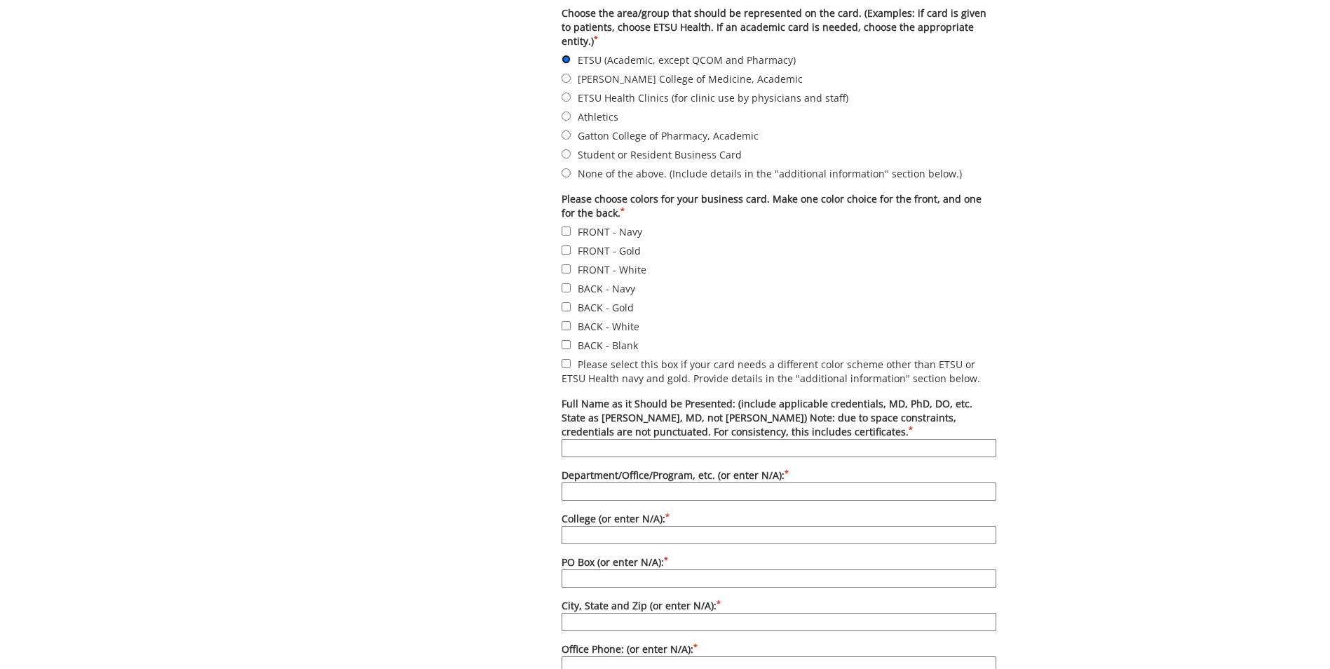
scroll to position [280, 0]
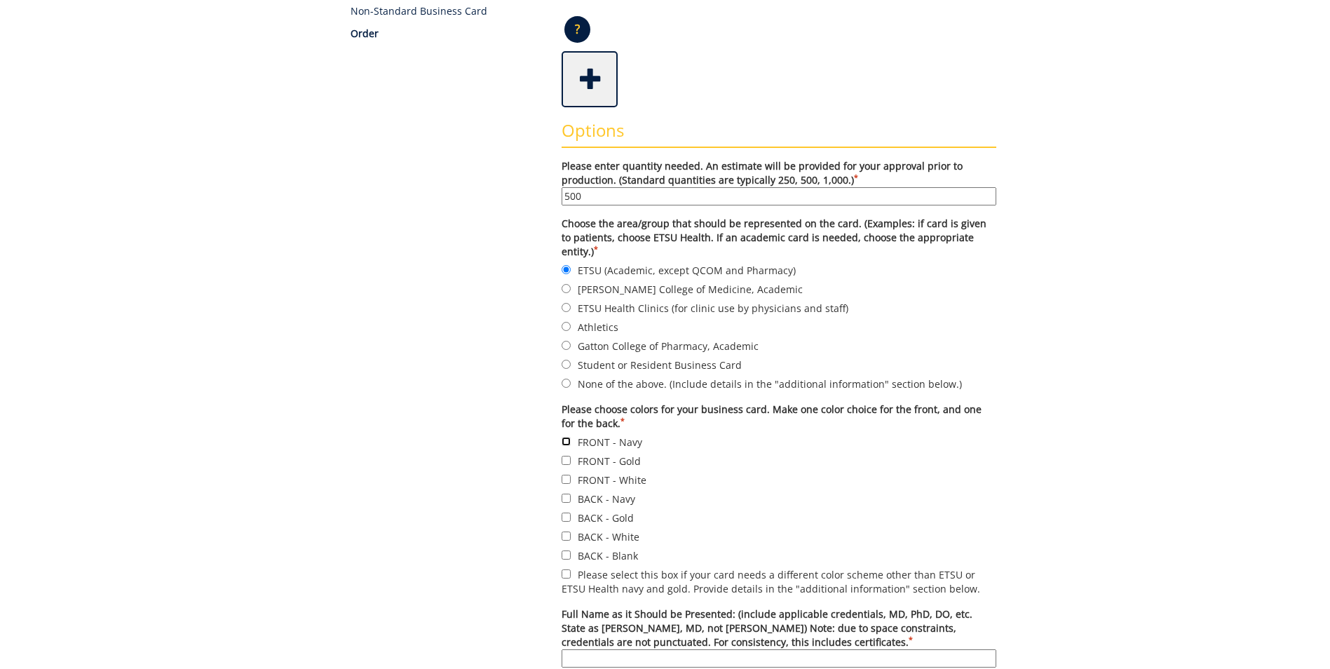
click at [565, 437] on input "FRONT - Navy" at bounding box center [565, 441] width 9 height 9
checkbox input "true"
click at [566, 493] on input "BACK - Navy" at bounding box center [565, 497] width 9 height 9
checkbox input "true"
click at [510, 301] on div "Some kind of message here. New Project Product Type Entity Specification Non-St…" at bounding box center [664, 679] width 683 height 1629
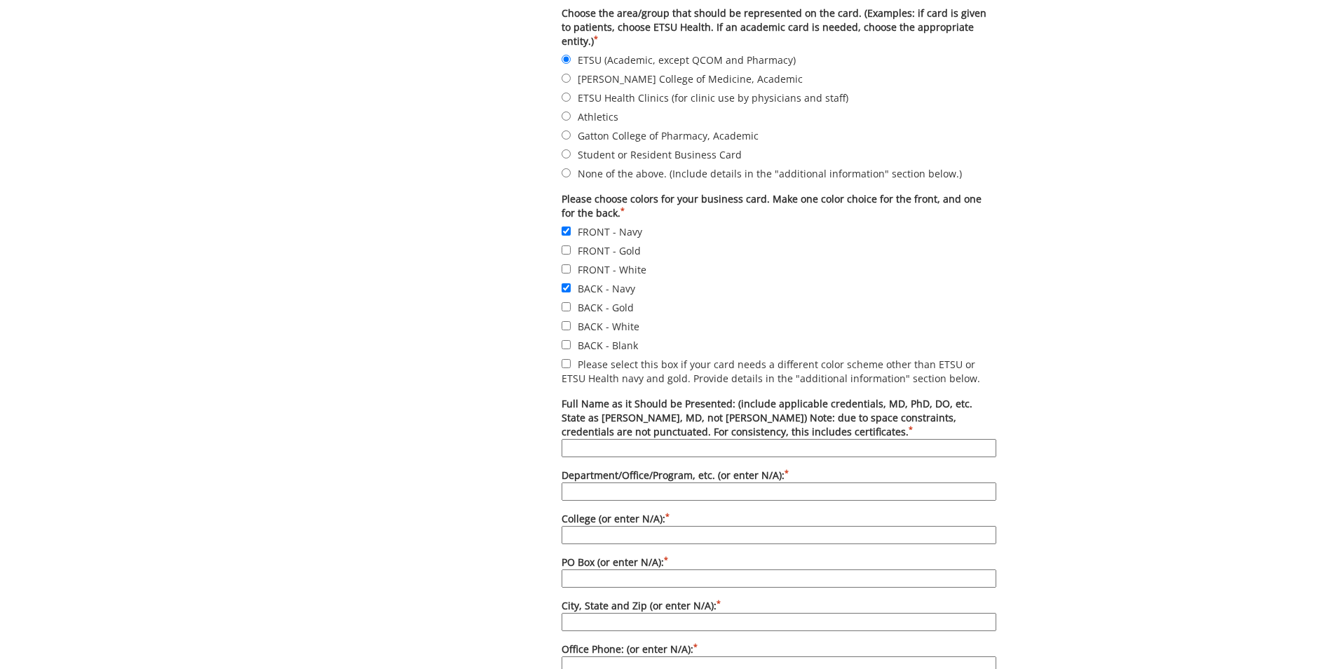
scroll to position [561, 0]
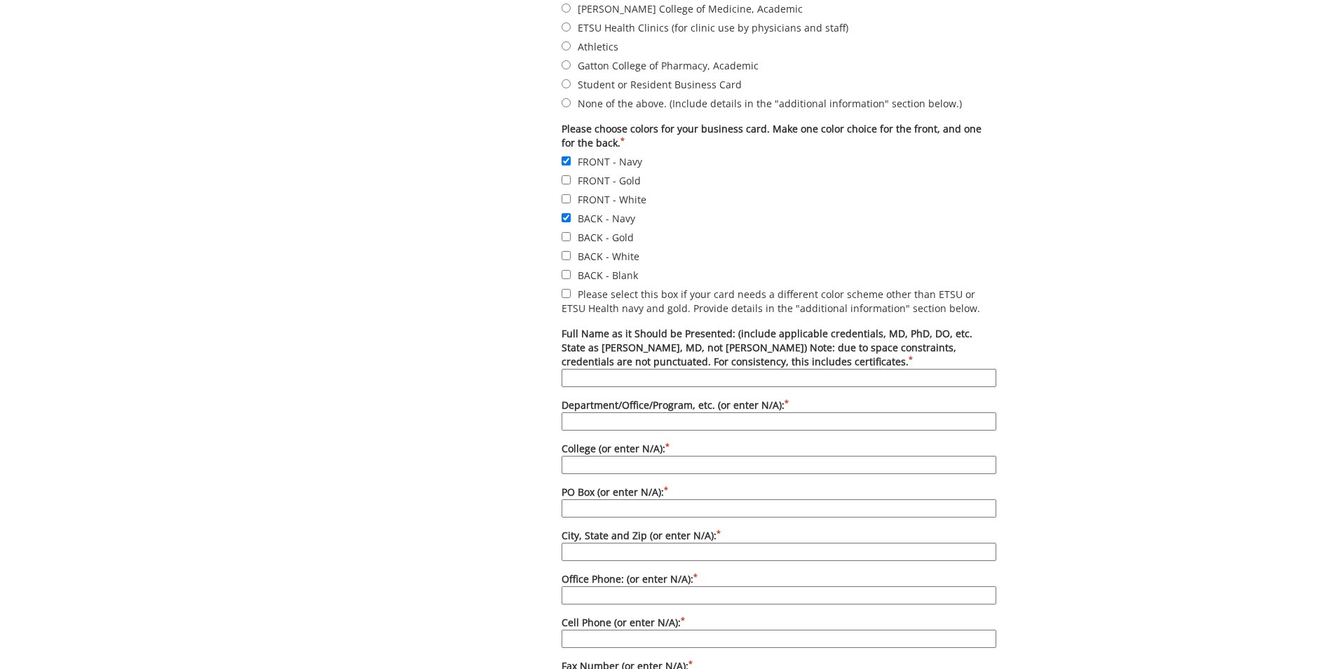
click at [578, 369] on input "Full Name as it Should be Presented: (include applicable credentials, MD, PhD, …" at bounding box center [778, 378] width 435 height 18
type input "C"
type input "Office of Student Services"
click at [683, 456] on input "College (or enter N/A): *" at bounding box center [778, 465] width 435 height 18
type input "College of Nursing"
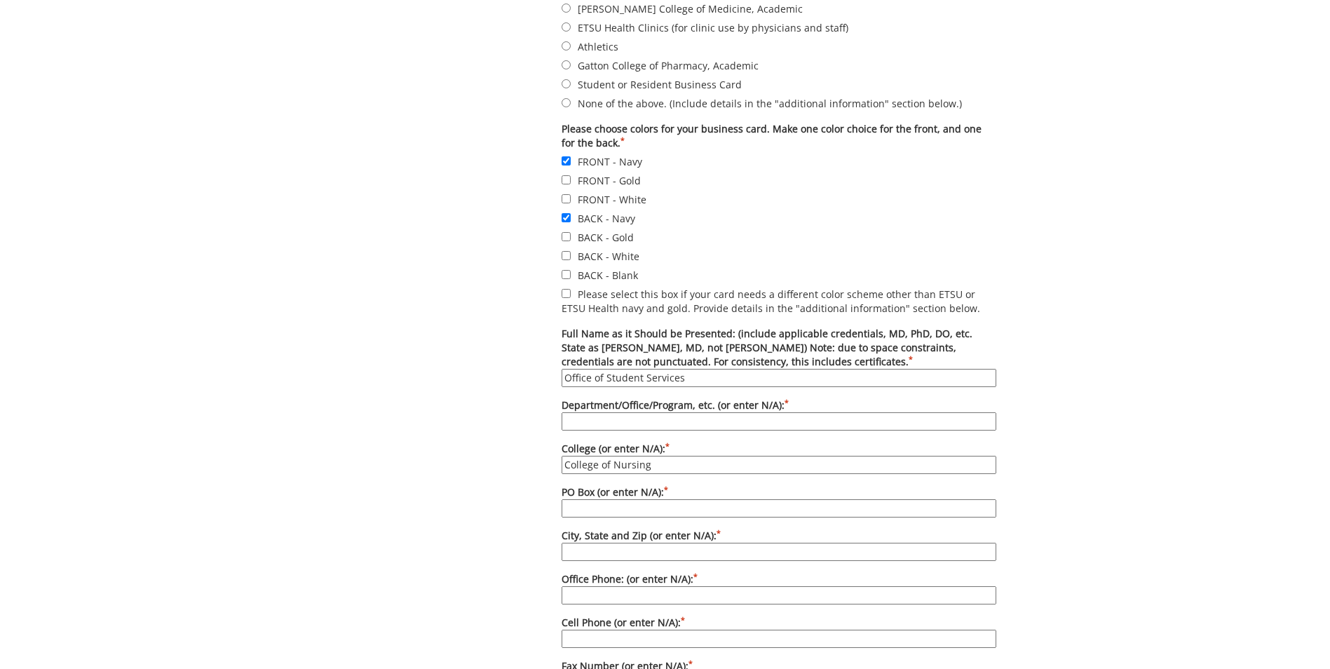
click at [659, 412] on input "Department/Office/Program, etc. (or enter N/A): *" at bounding box center [778, 421] width 435 height 18
type input "N/A"
click at [636, 499] on input "PO Box (or enter N/A): *" at bounding box center [778, 508] width 435 height 18
type input "PO Box 70664"
click at [655, 543] on input "City, State and Zip (or enter N/A): *" at bounding box center [778, 552] width 435 height 18
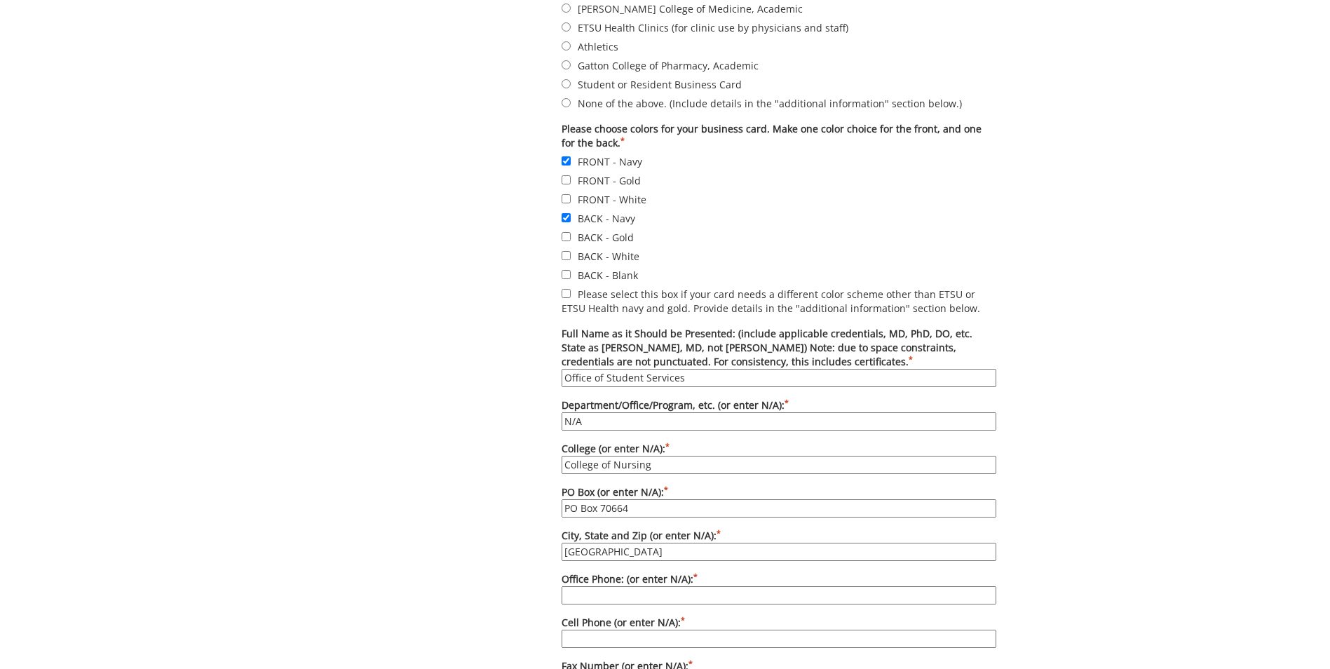
type input "Johnson City, TN 37614"
click at [656, 586] on input "Office Phone: (or enter N/A): *" at bounding box center [778, 595] width 435 height 18
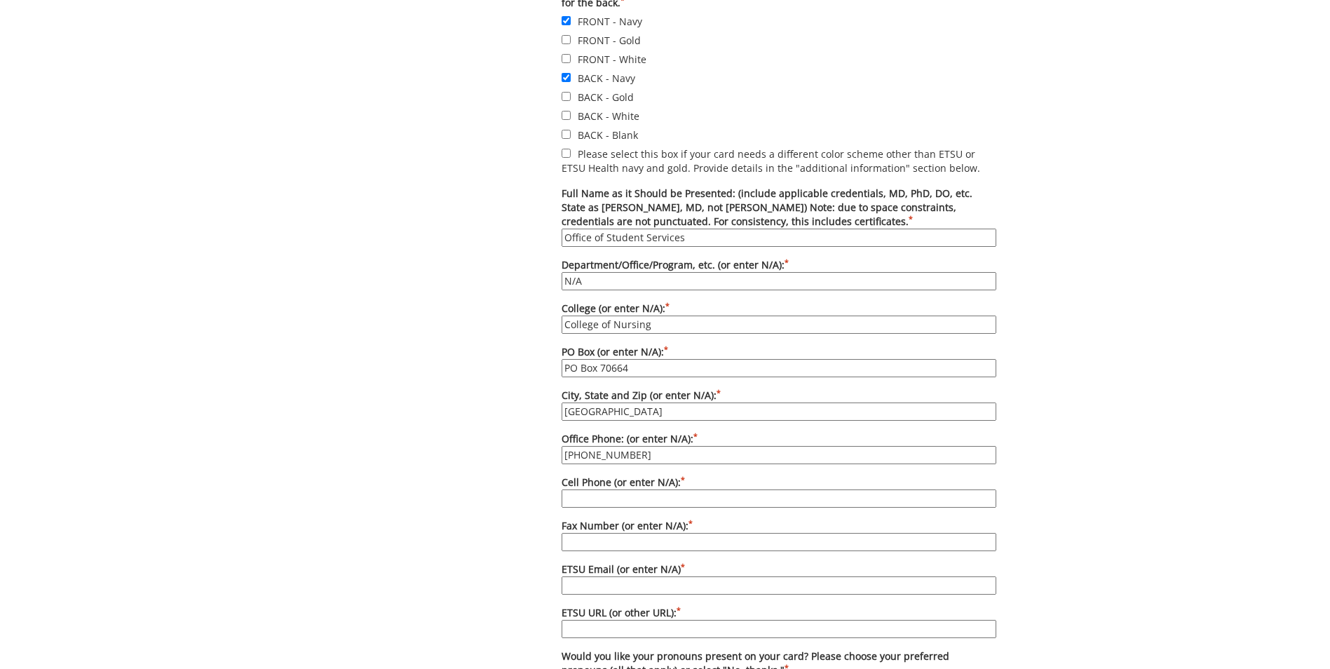
type input "[PHONE_NUMBER]"
click at [671, 533] on input "Fax Number (or enter N/A): *" at bounding box center [778, 542] width 435 height 18
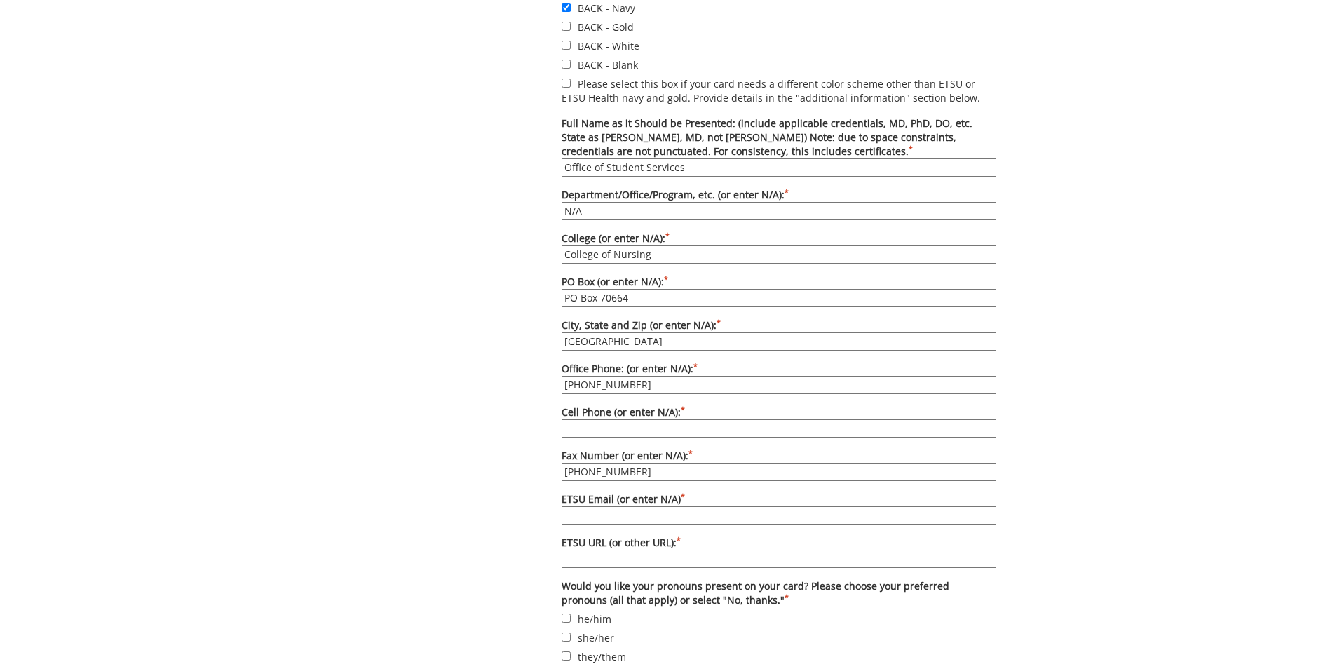
type input "[PHONE_NUMBER]"
click at [679, 506] on input "ETSU Email (or enter N/A) *" at bounding box center [778, 515] width 435 height 18
type input "[EMAIL_ADDRESS][DOMAIN_NAME]"
click at [656, 550] on input "ETSU URL (or other URL): *" at bounding box center [778, 559] width 435 height 18
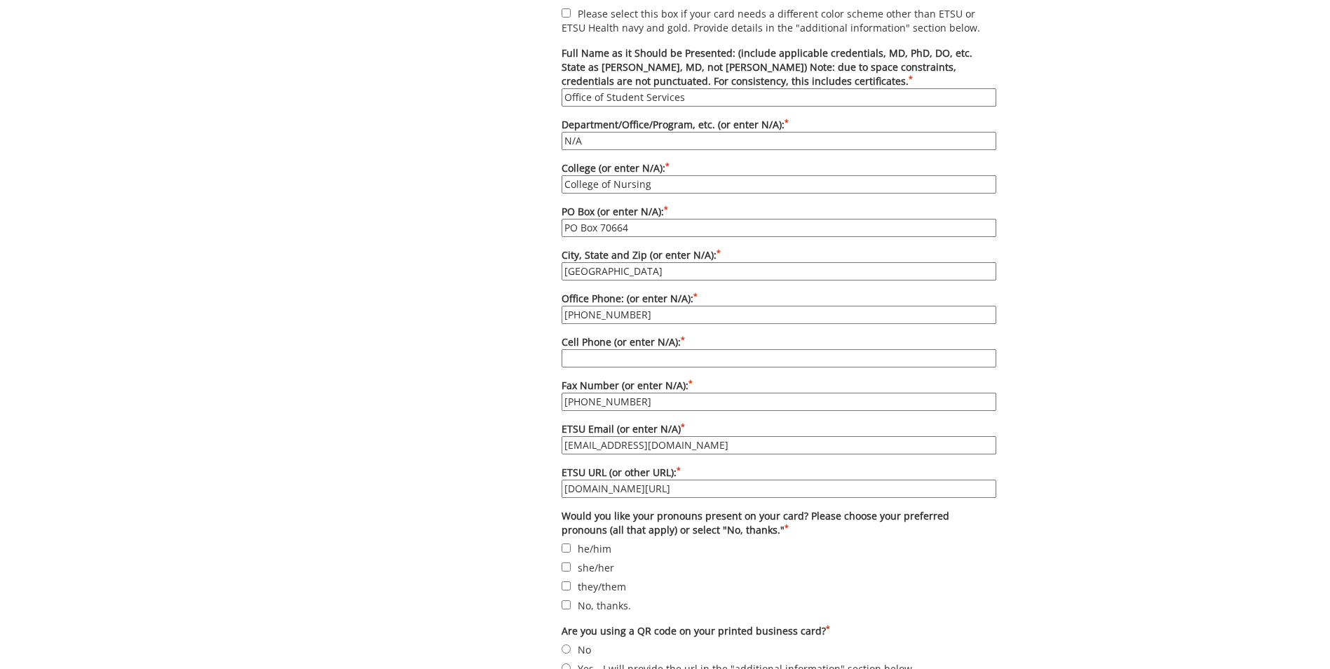
scroll to position [911, 0]
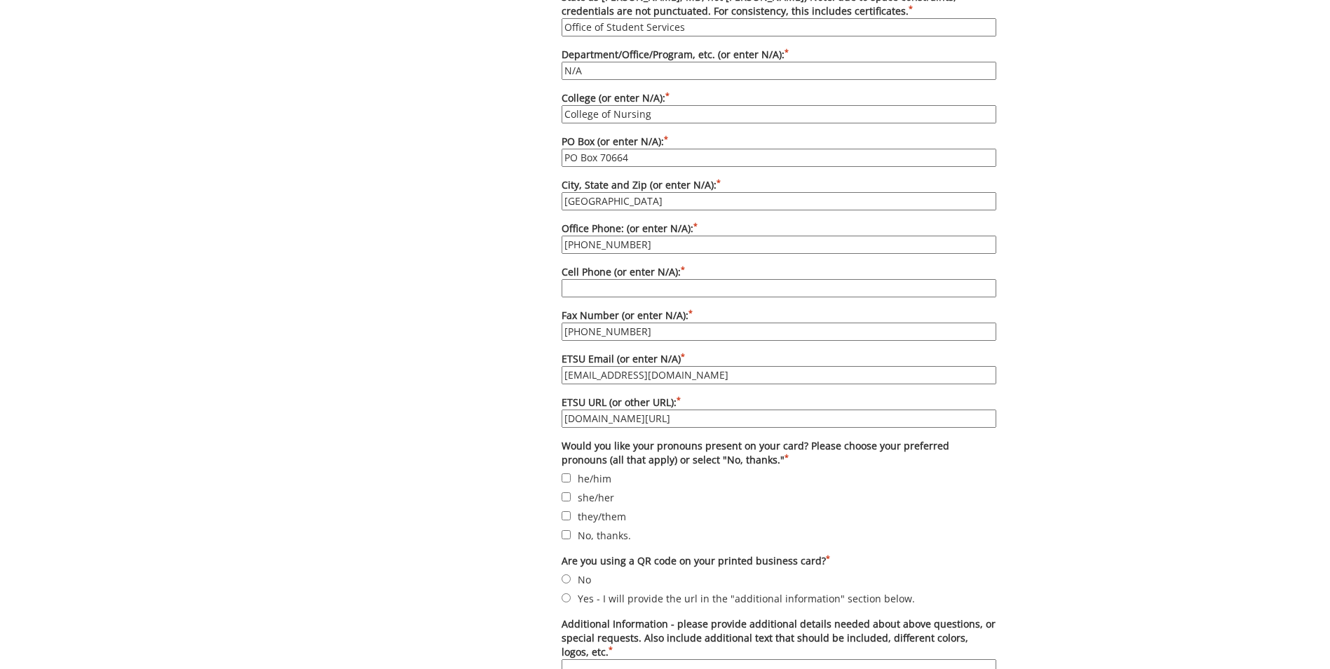
type input "[DOMAIN_NAME][URL]"
click at [569, 530] on input "No, thanks." at bounding box center [565, 534] width 9 height 9
checkbox input "true"
click at [565, 574] on input "No" at bounding box center [565, 578] width 9 height 9
radio input "true"
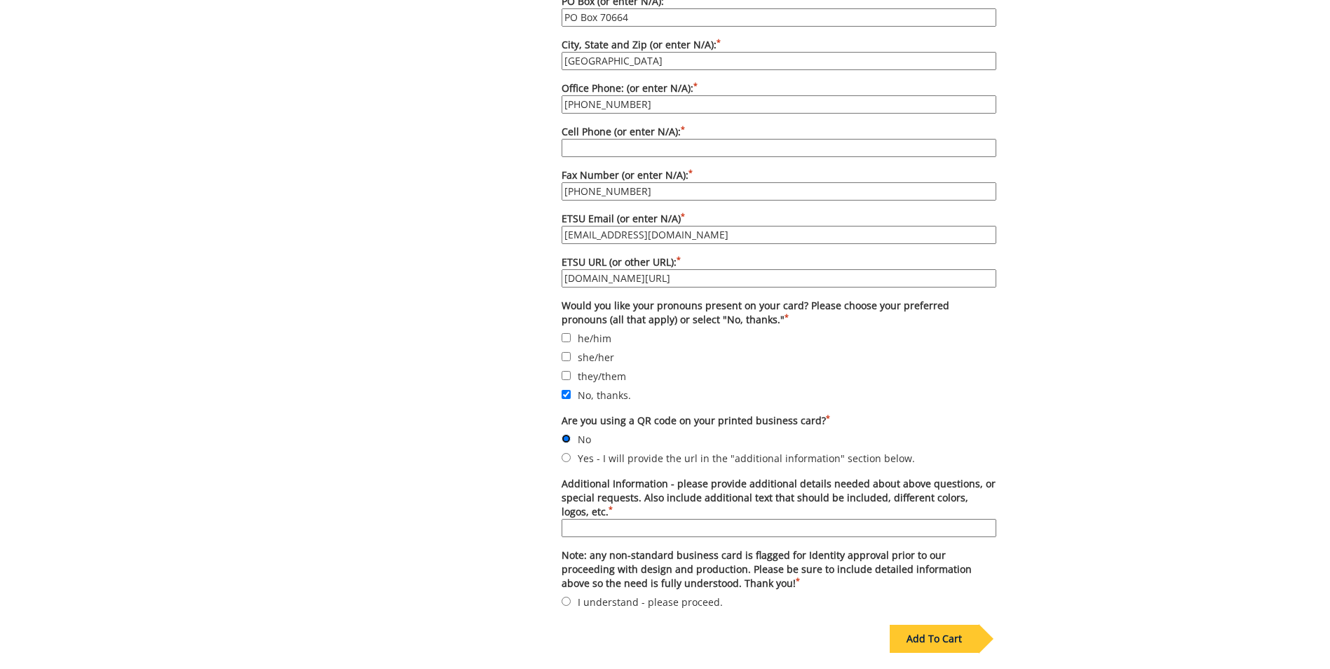
scroll to position [1121, 0]
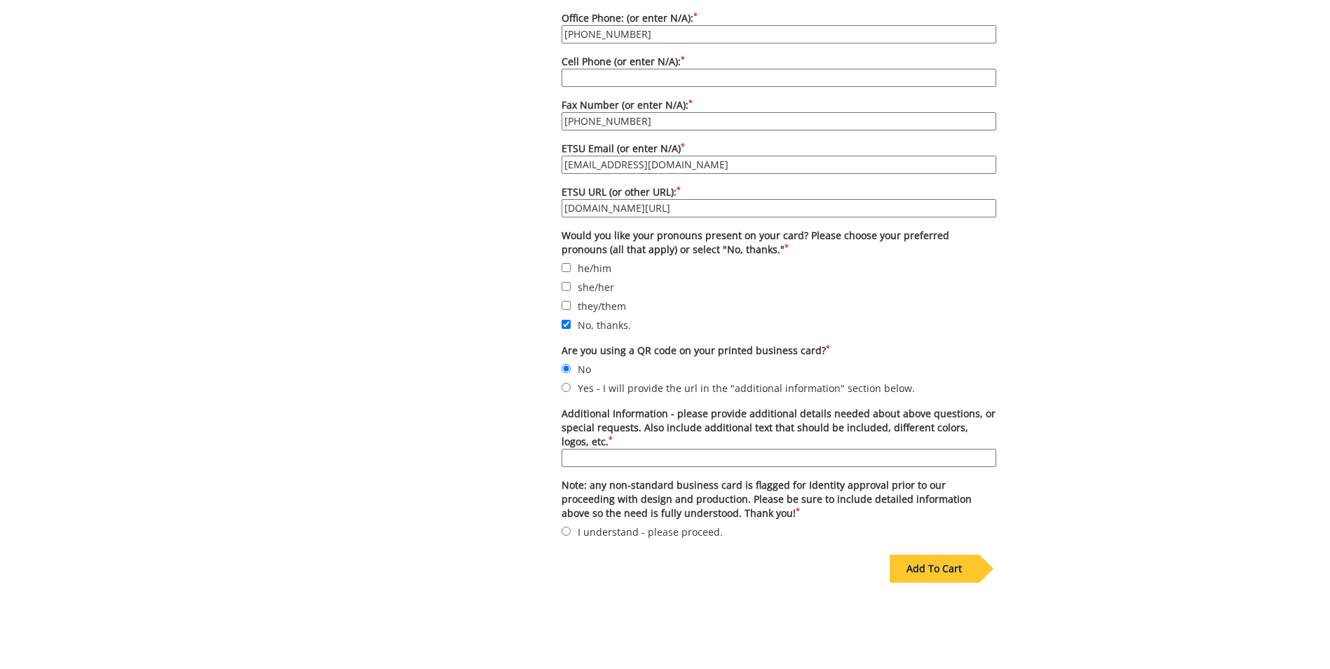
click at [733, 449] on input "Additional Information - please provide additional details needed about above q…" at bounding box center [778, 458] width 435 height 18
type input "We need general business cards (not employee specific) for the Office of Studen…"
click at [568, 526] on input "I understand - please proceed." at bounding box center [565, 530] width 9 height 9
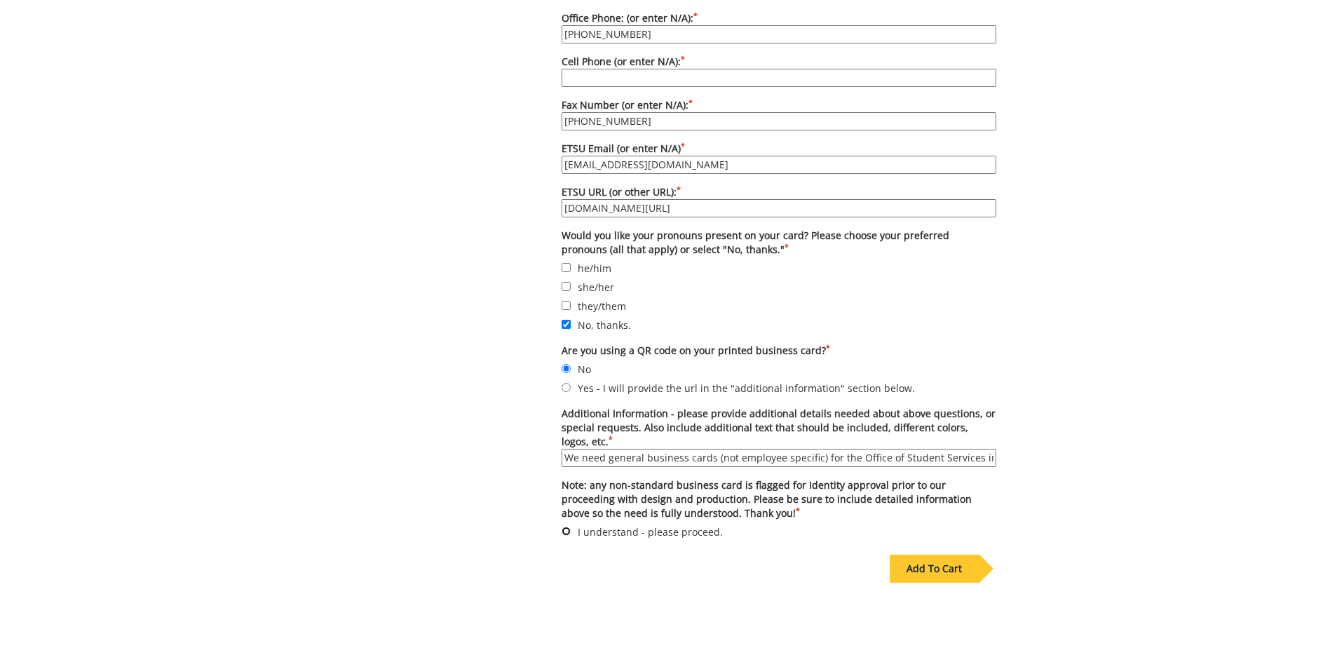
radio input "true"
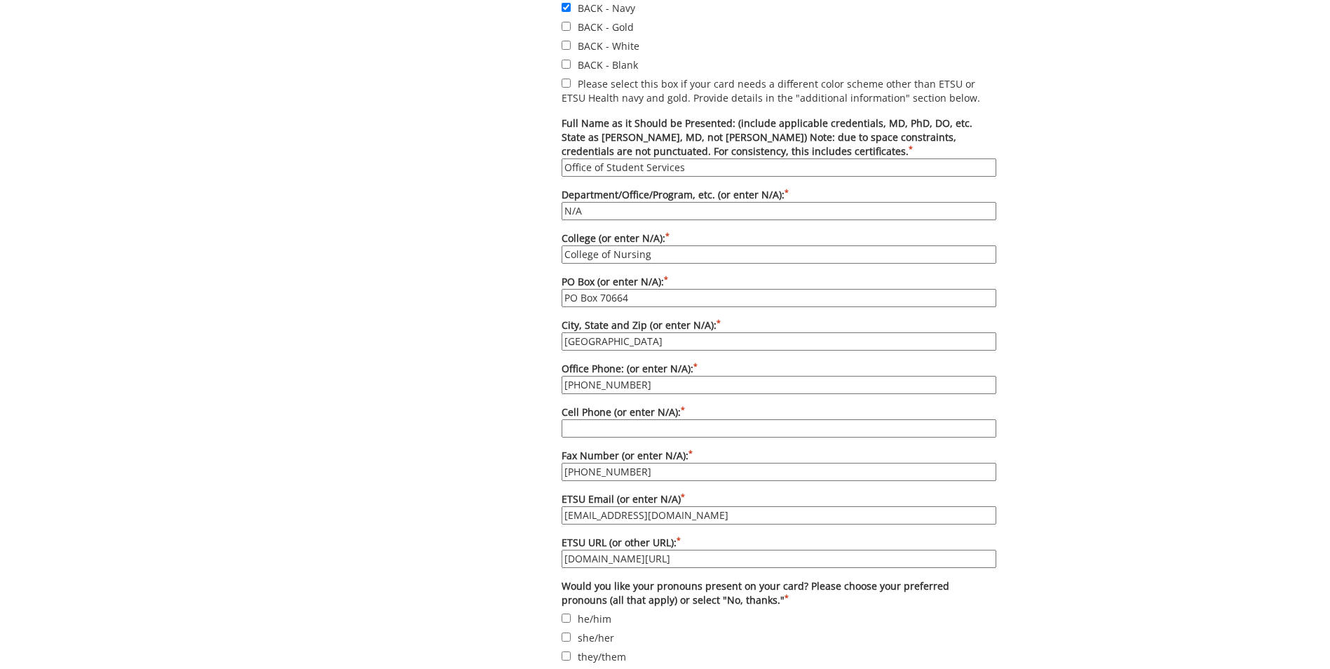
scroll to position [981, 0]
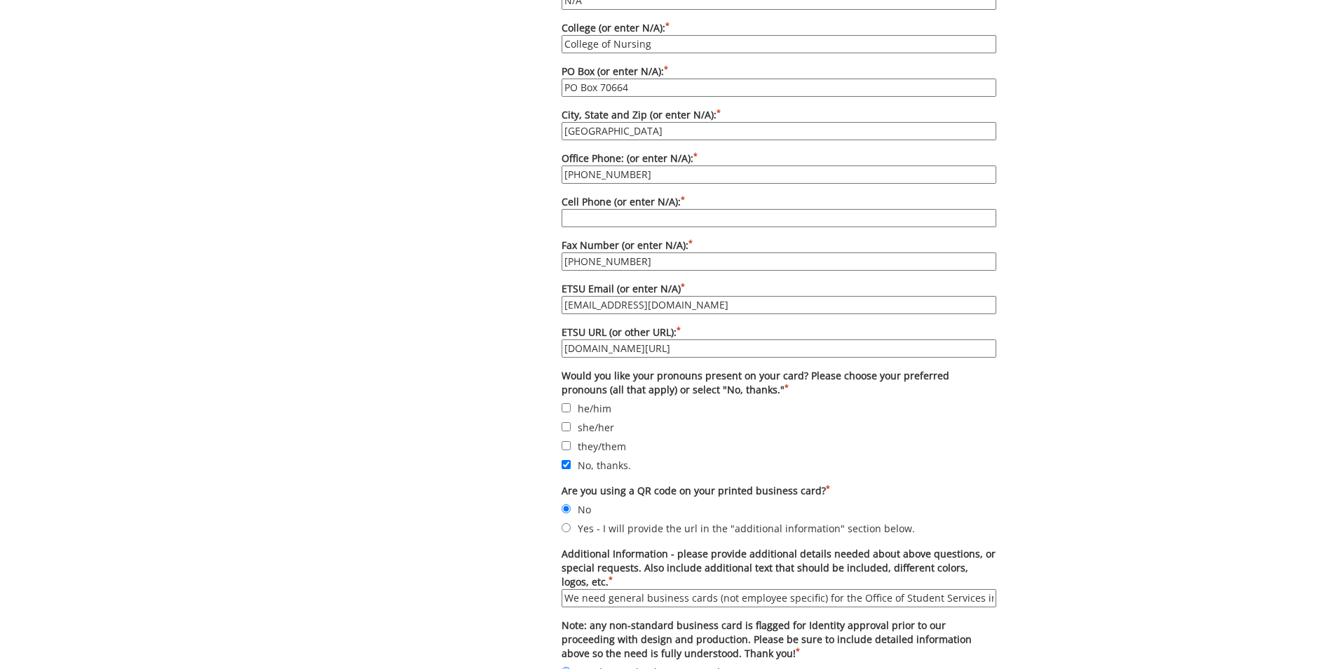
click at [710, 589] on input "We need general business cards (not employee specific) for the Office of Studen…" at bounding box center [778, 598] width 435 height 18
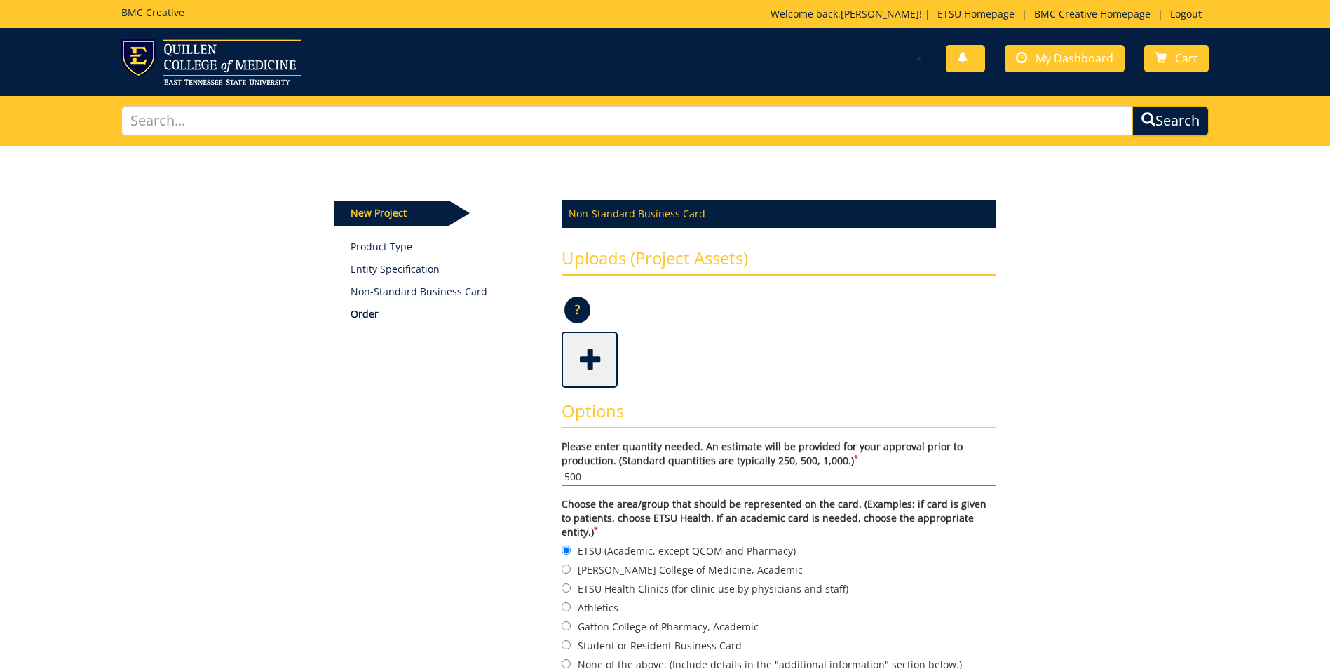
scroll to position [0, 0]
drag, startPoint x: 1070, startPoint y: 271, endPoint x: 1079, endPoint y: 265, distance: 11.1
click at [1183, 13] on link "Logout" at bounding box center [1186, 13] width 46 height 13
